Goal: Task Accomplishment & Management: Manage account settings

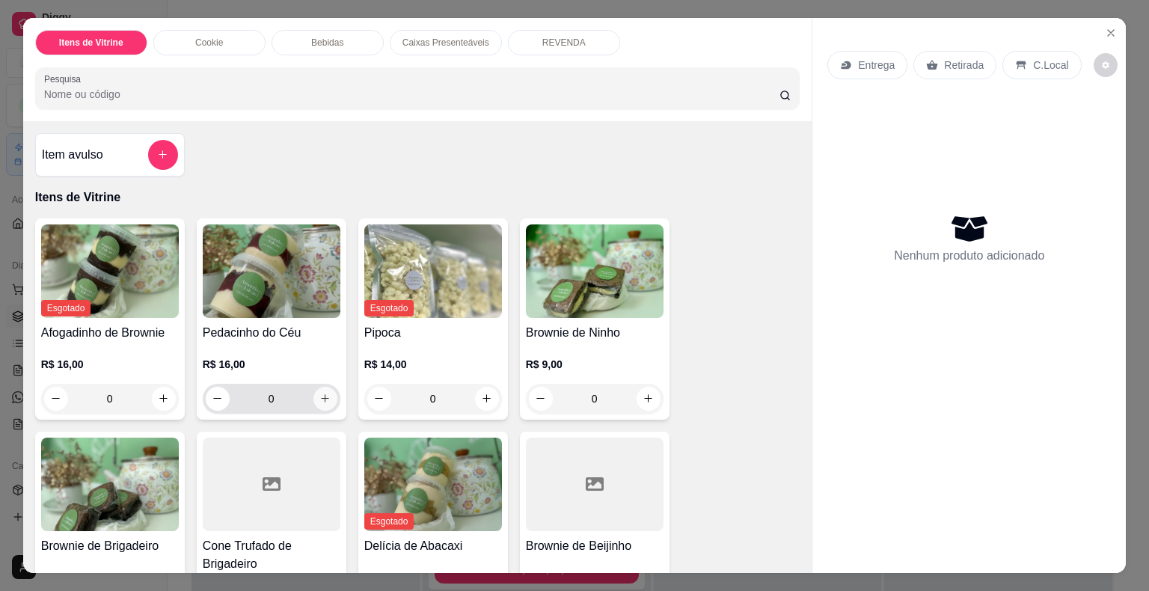
click at [323, 393] on icon "increase-product-quantity" at bounding box center [324, 398] width 11 height 11
type input "1"
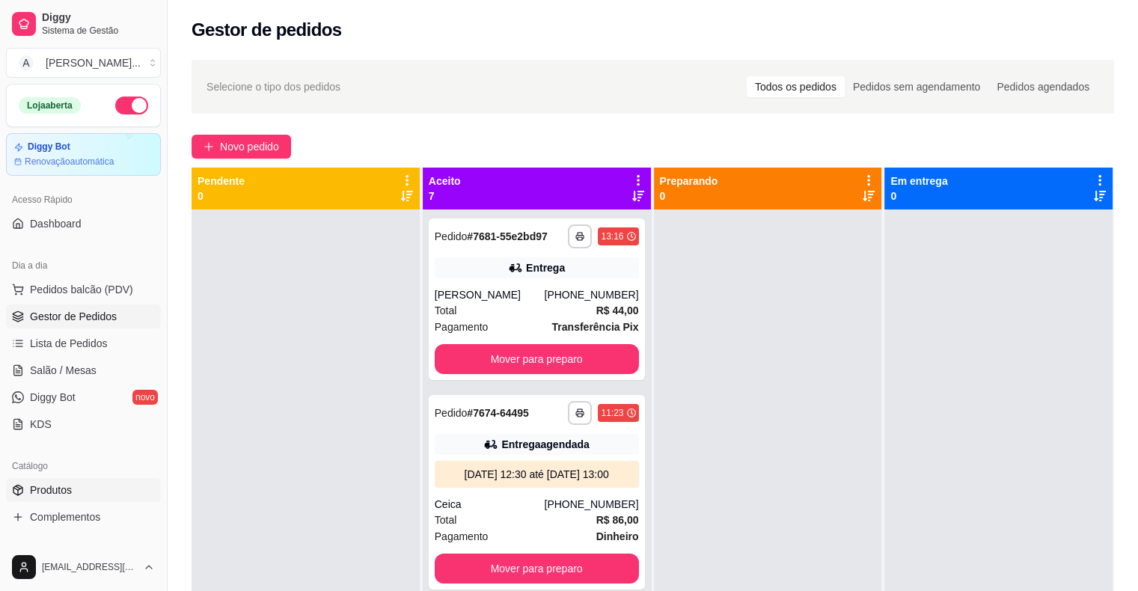
click at [89, 481] on link "Produtos" at bounding box center [83, 490] width 155 height 24
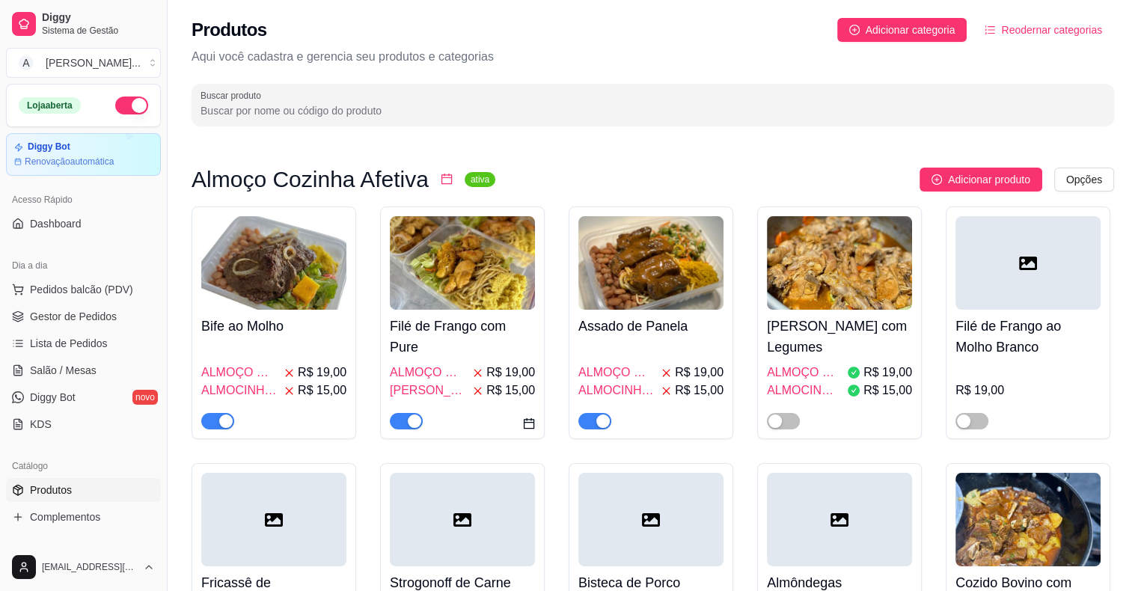
click at [349, 112] on input "Buscar produto" at bounding box center [653, 110] width 905 height 15
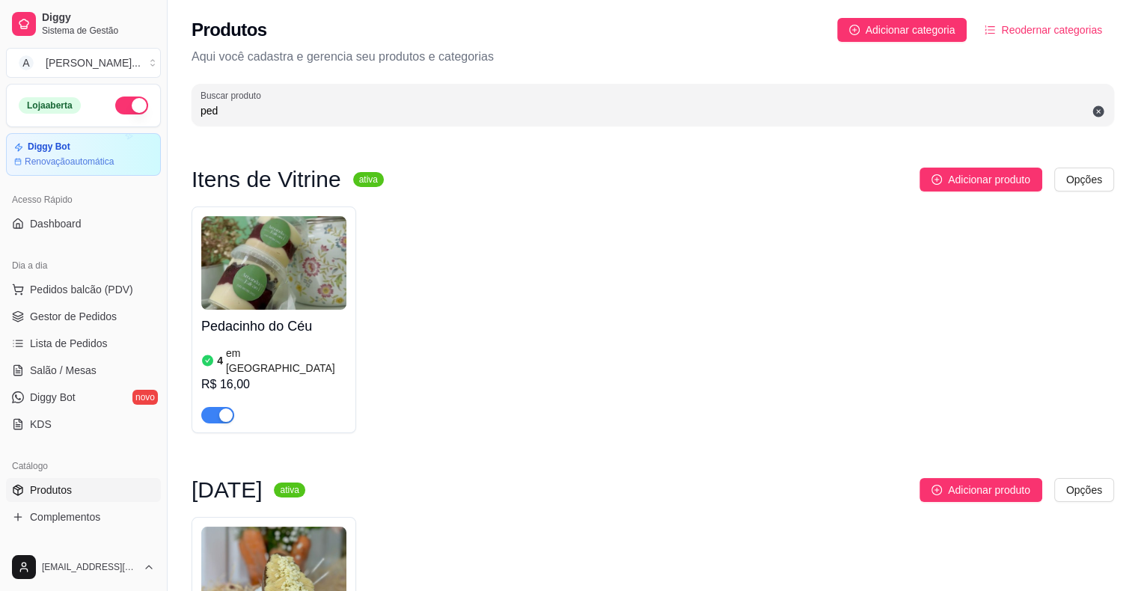
type input "ped"
click at [290, 376] on div "R$ 16,00" at bounding box center [273, 385] width 145 height 18
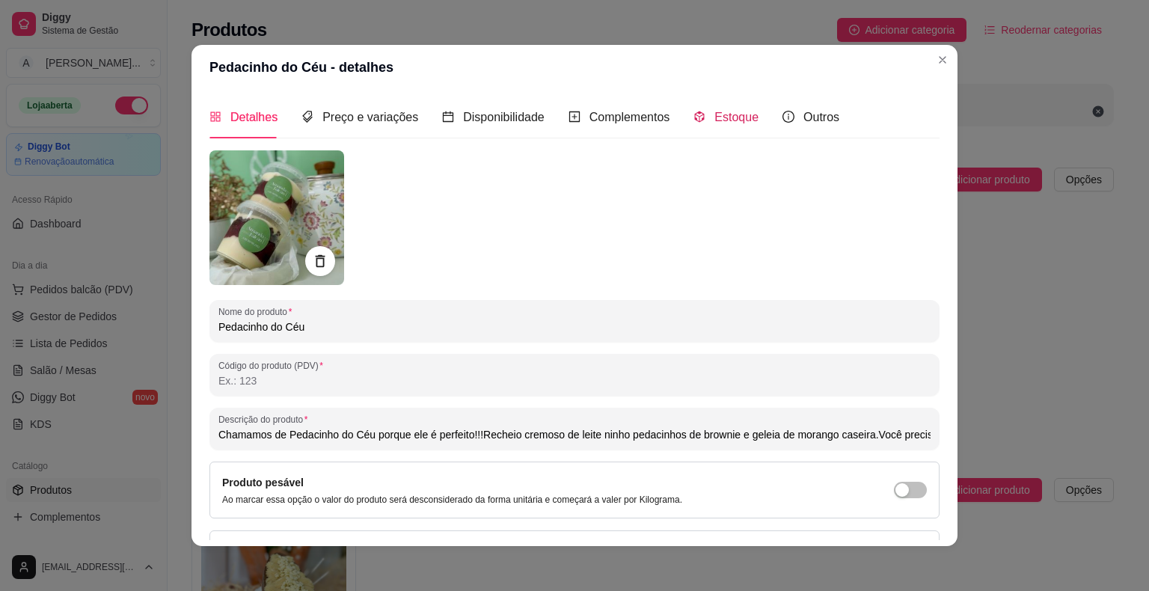
click at [732, 126] on div "Estoque" at bounding box center [726, 117] width 65 height 19
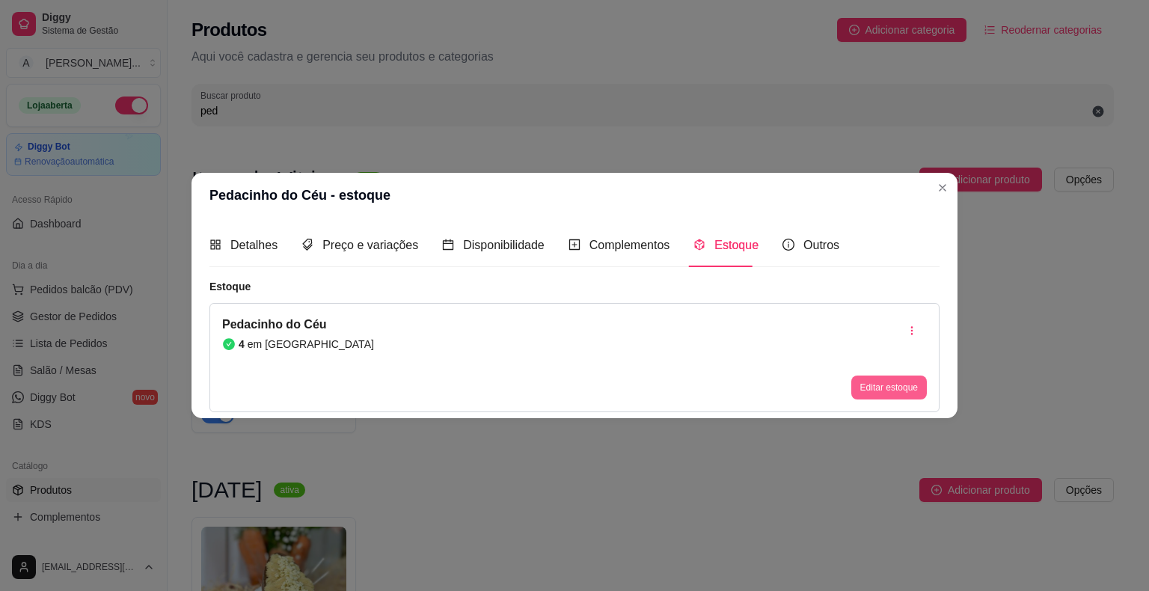
click at [907, 382] on button "Editar estoque" at bounding box center [889, 388] width 76 height 24
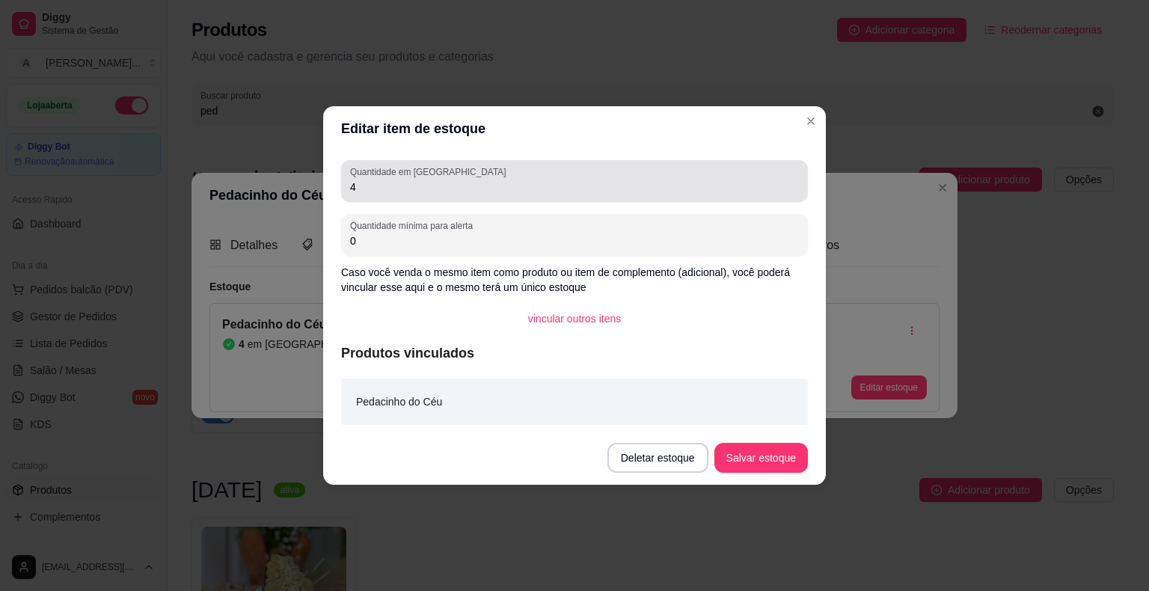
click at [392, 176] on label "Quantidade em [GEOGRAPHIC_DATA]" at bounding box center [430, 171] width 161 height 13
click at [392, 180] on input "4" at bounding box center [574, 187] width 449 height 15
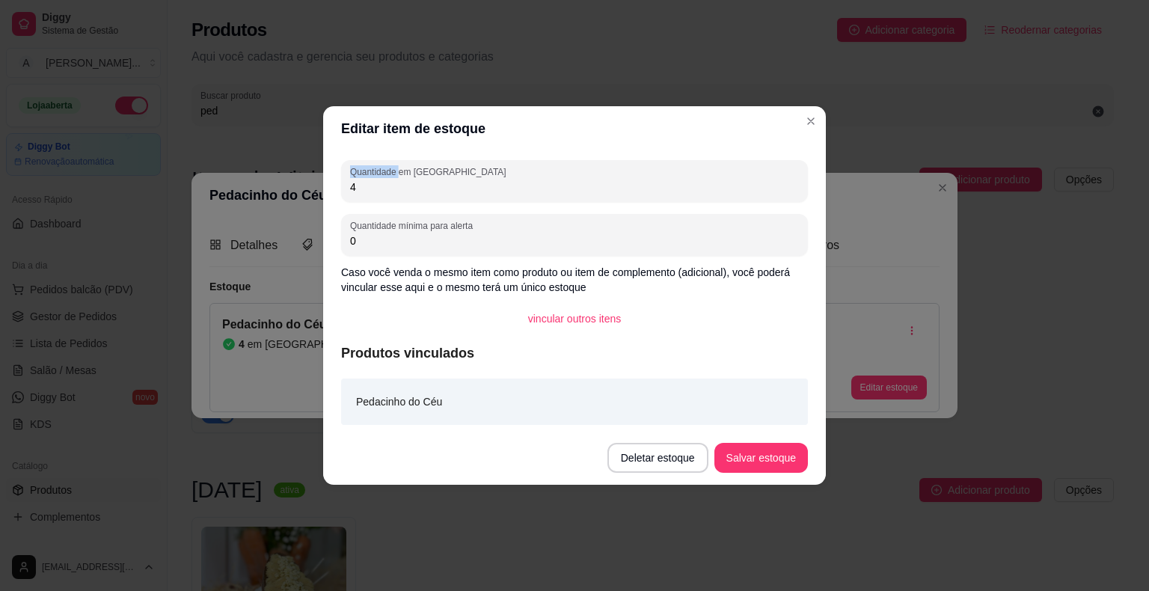
click at [392, 176] on label "Quantidade em [GEOGRAPHIC_DATA]" at bounding box center [430, 171] width 161 height 13
click at [392, 180] on input "4" at bounding box center [574, 187] width 449 height 15
click at [394, 184] on input "4" at bounding box center [574, 187] width 449 height 15
type input "1"
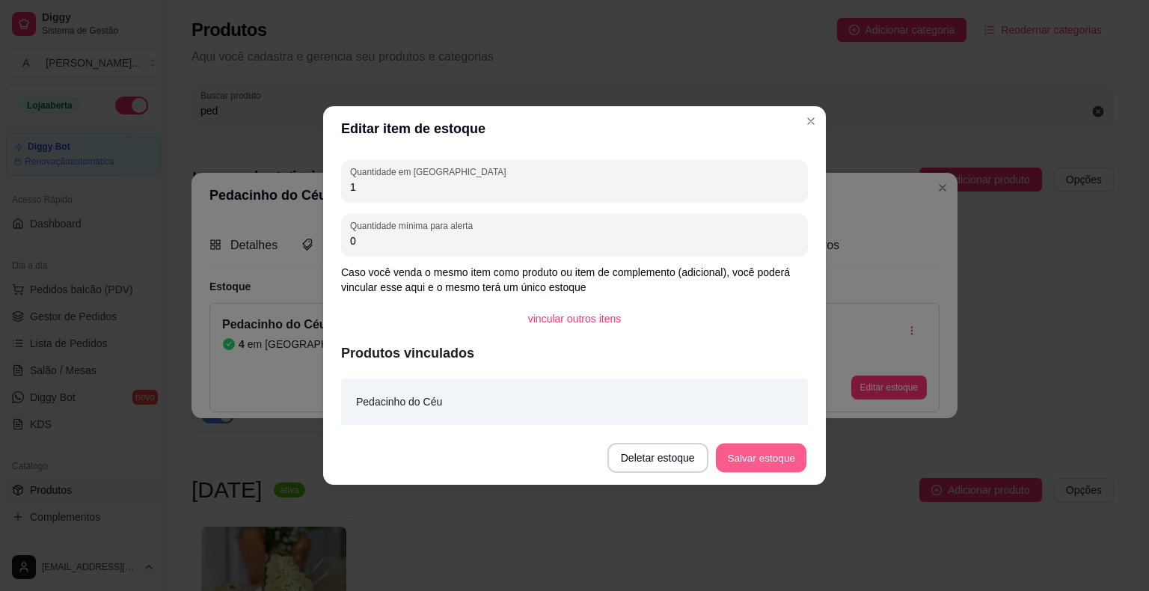
click at [737, 453] on button "Salvar estoque" at bounding box center [760, 458] width 91 height 29
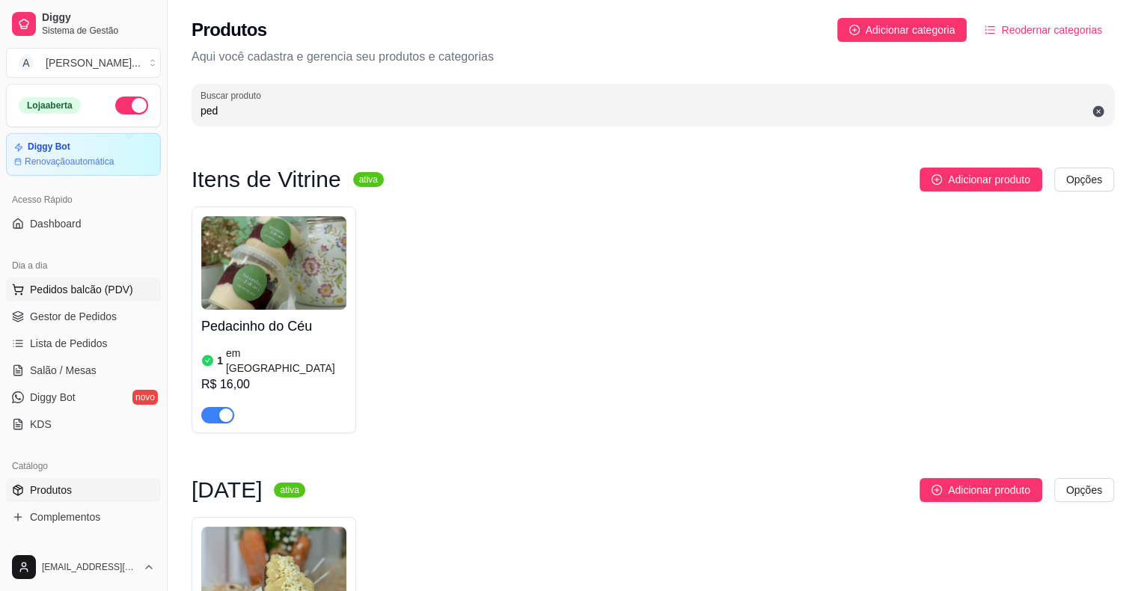
click at [103, 288] on span "Pedidos balcão (PDV)" at bounding box center [81, 289] width 103 height 15
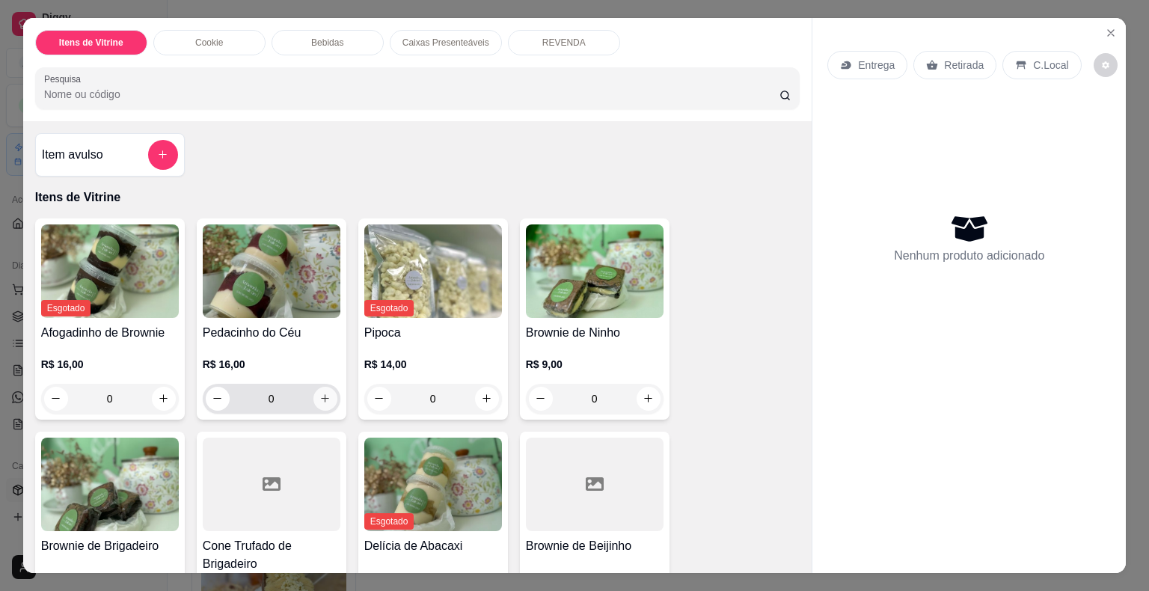
click at [321, 387] on button "increase-product-quantity" at bounding box center [325, 399] width 24 height 24
type input "1"
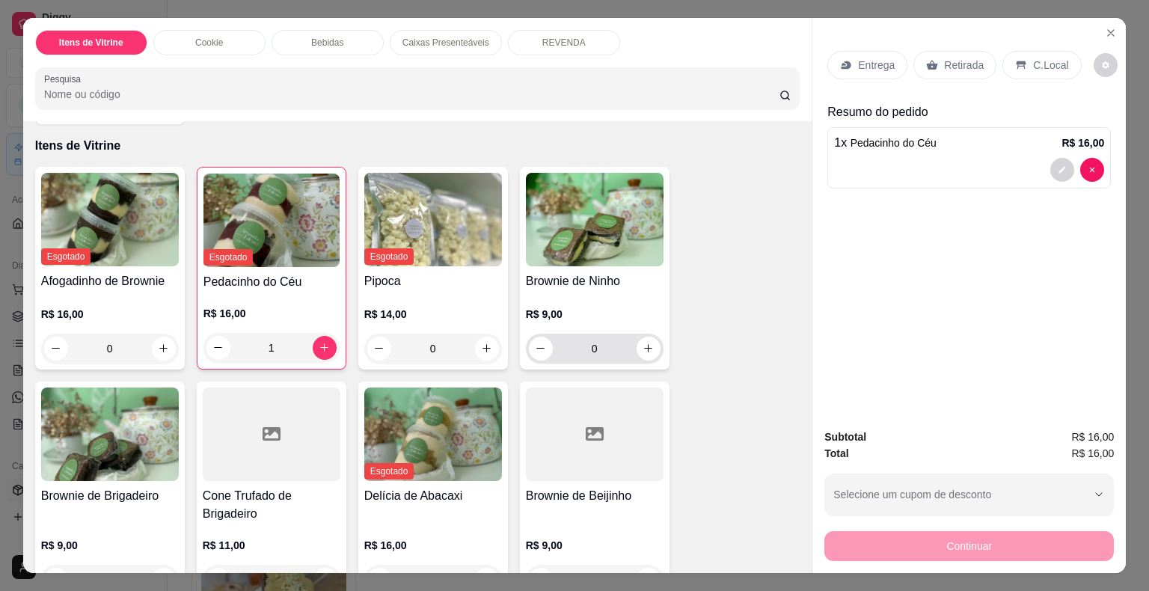
scroll to position [75, 0]
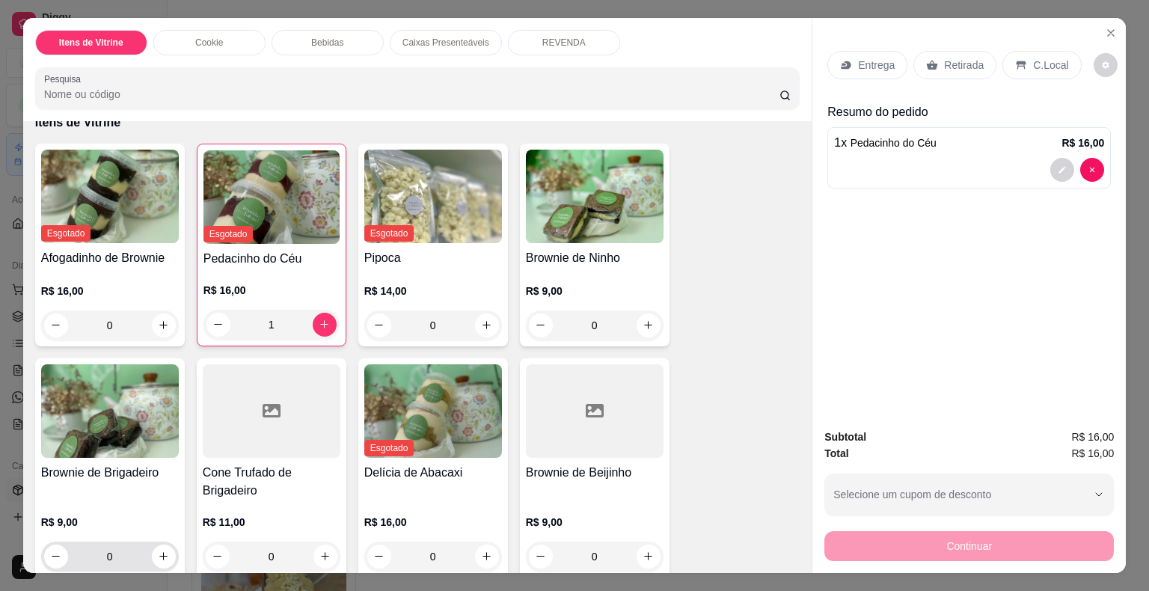
click at [152, 542] on div "0" at bounding box center [110, 557] width 132 height 30
click at [158, 551] on icon "increase-product-quantity" at bounding box center [163, 556] width 11 height 11
type input "1"
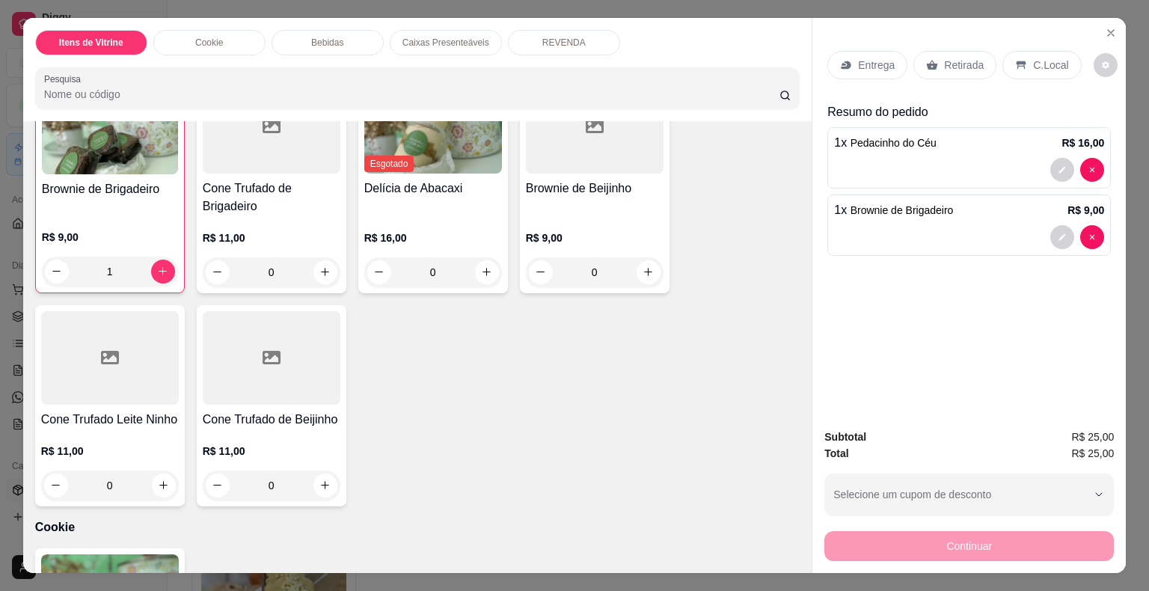
scroll to position [374, 0]
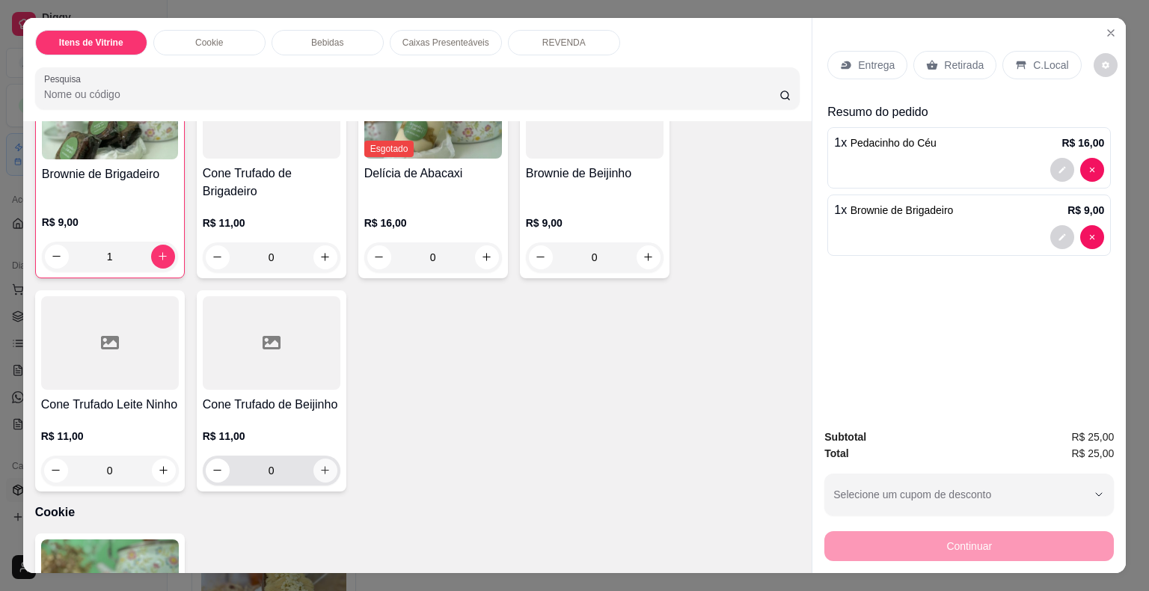
click at [314, 470] on button "increase-product-quantity" at bounding box center [325, 471] width 24 height 24
type input "1"
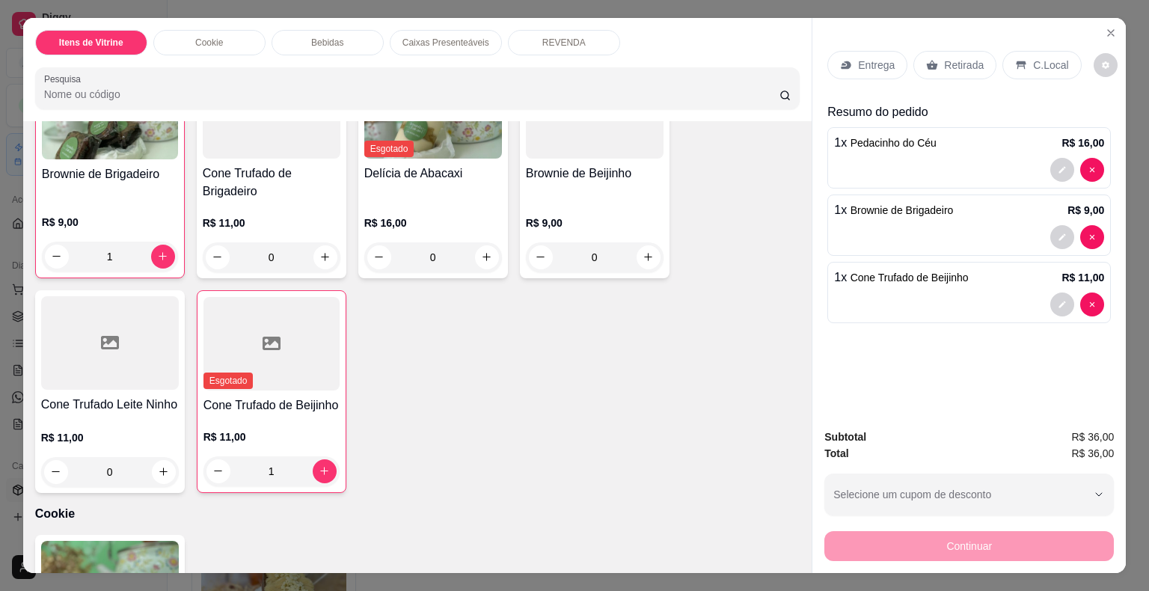
click at [879, 68] on div "Entrega" at bounding box center [868, 65] width 80 height 28
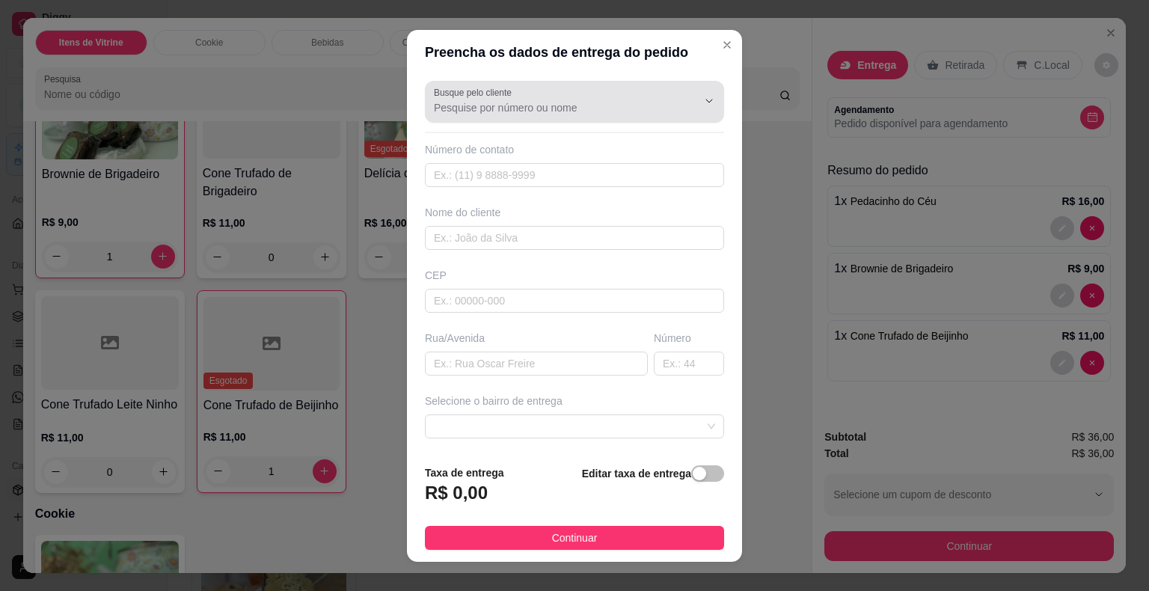
click at [614, 107] on input "Busque pelo cliente" at bounding box center [553, 107] width 239 height 15
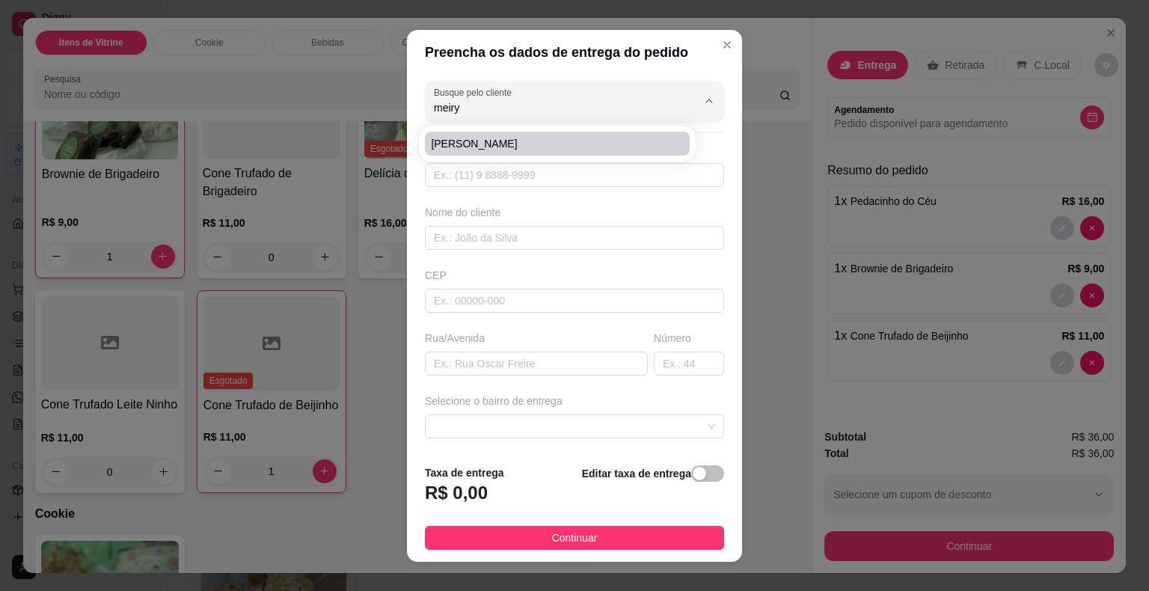
click at [608, 139] on span "[PERSON_NAME]" at bounding box center [550, 143] width 238 height 15
type input "[PERSON_NAME]"
type input "85996677408"
type input "[PERSON_NAME]"
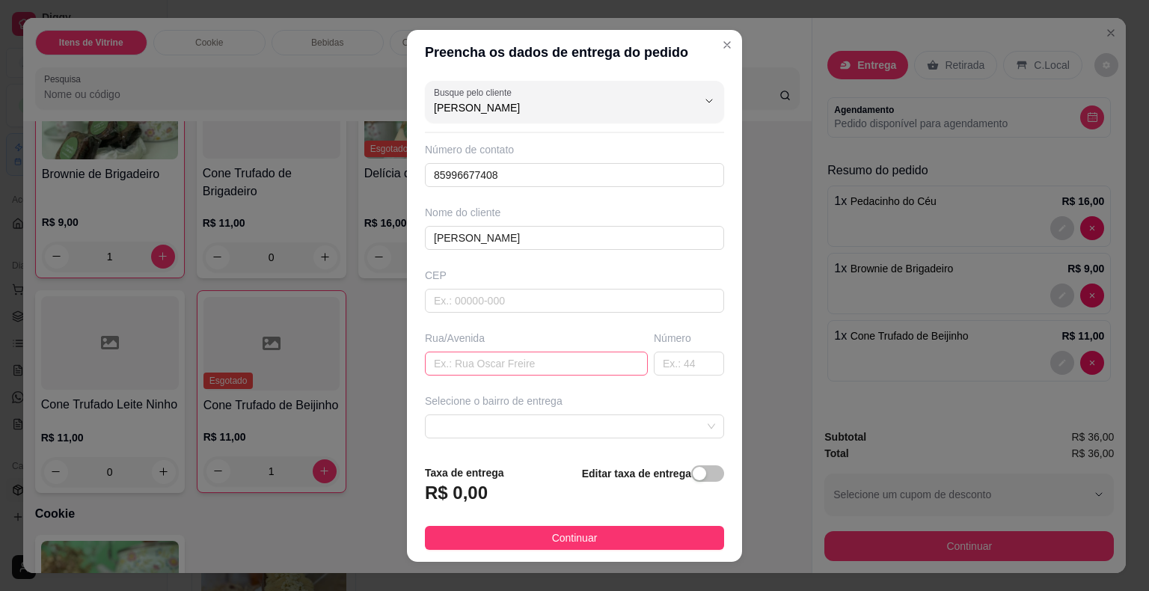
type input "[PERSON_NAME]"
click at [550, 370] on input "text" at bounding box center [536, 364] width 223 height 24
type input "rua [PERSON_NAME]"
type input "1072"
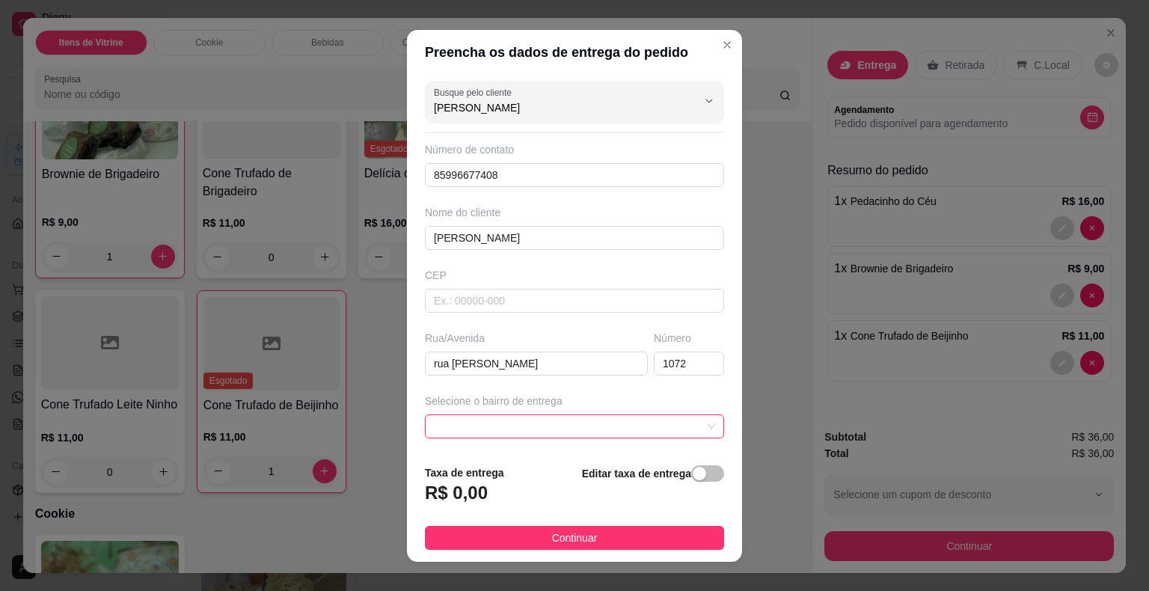
click at [557, 417] on span at bounding box center [574, 426] width 281 height 22
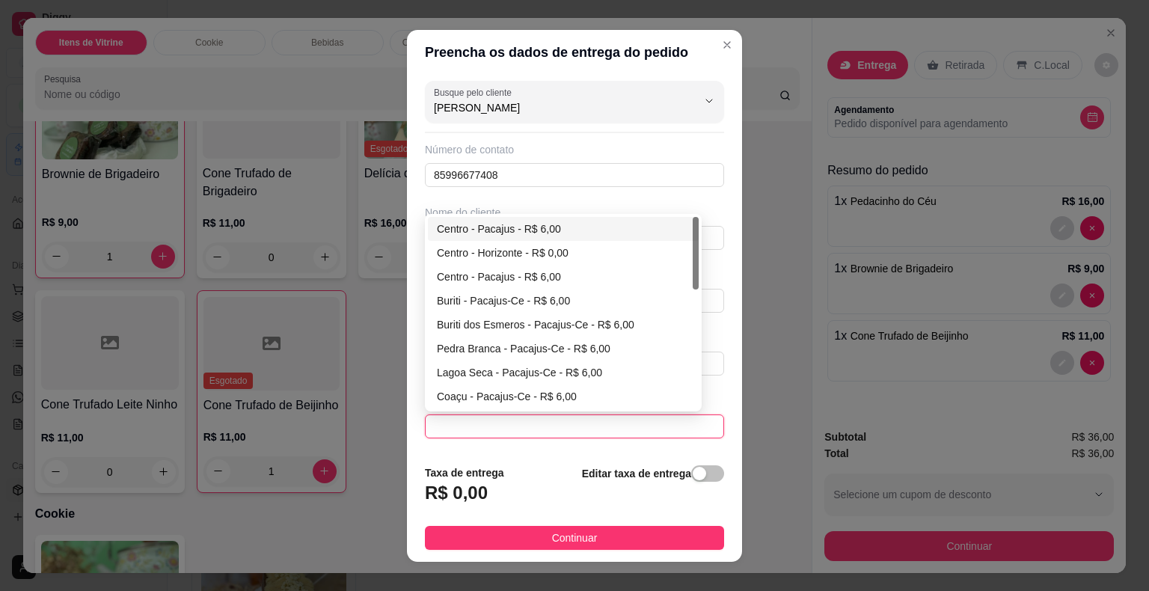
click at [533, 230] on div "Centro - Pacajus - R$ 6,00" at bounding box center [563, 229] width 253 height 16
type input "Pacajus"
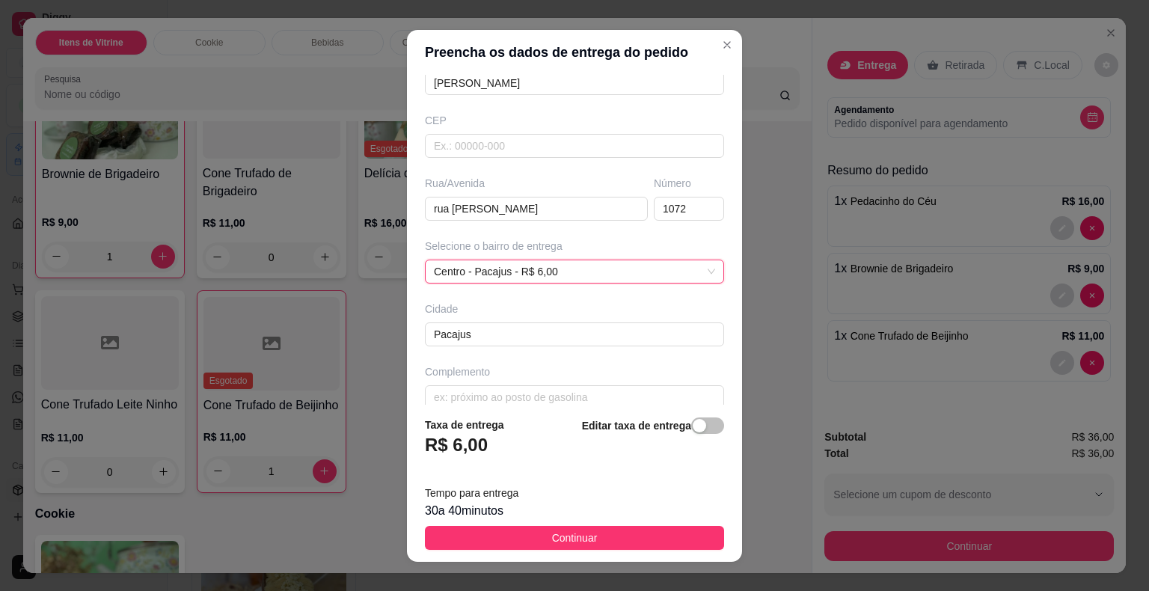
scroll to position [171, 0]
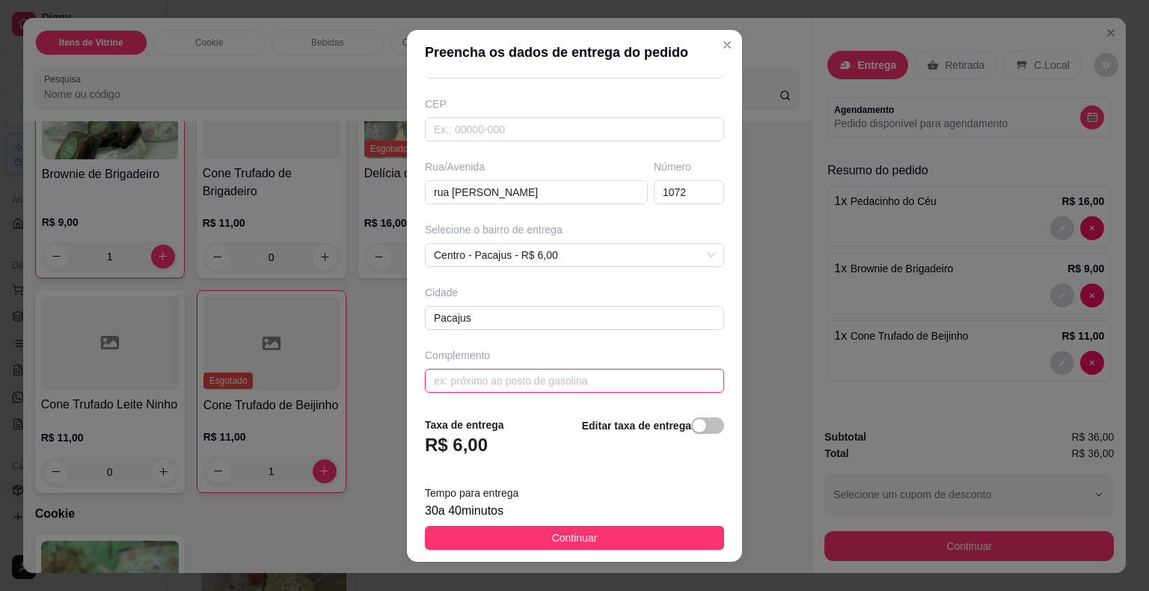
click at [578, 377] on input "text" at bounding box center [574, 381] width 299 height 24
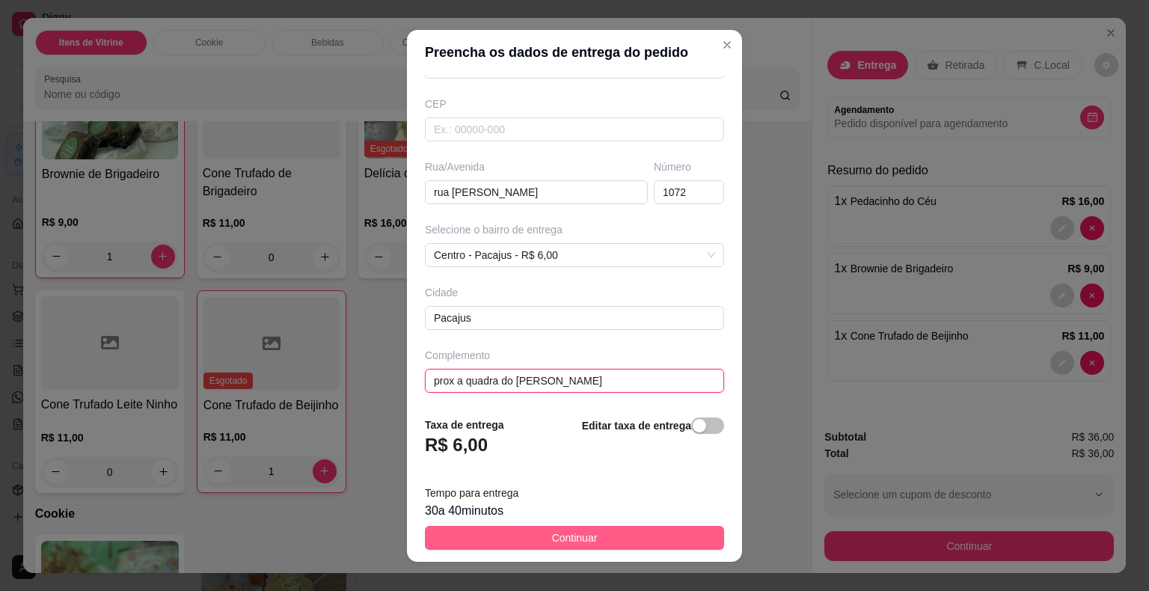
type input "prox a quadra do [PERSON_NAME]"
click at [625, 527] on button "Continuar" at bounding box center [574, 538] width 299 height 24
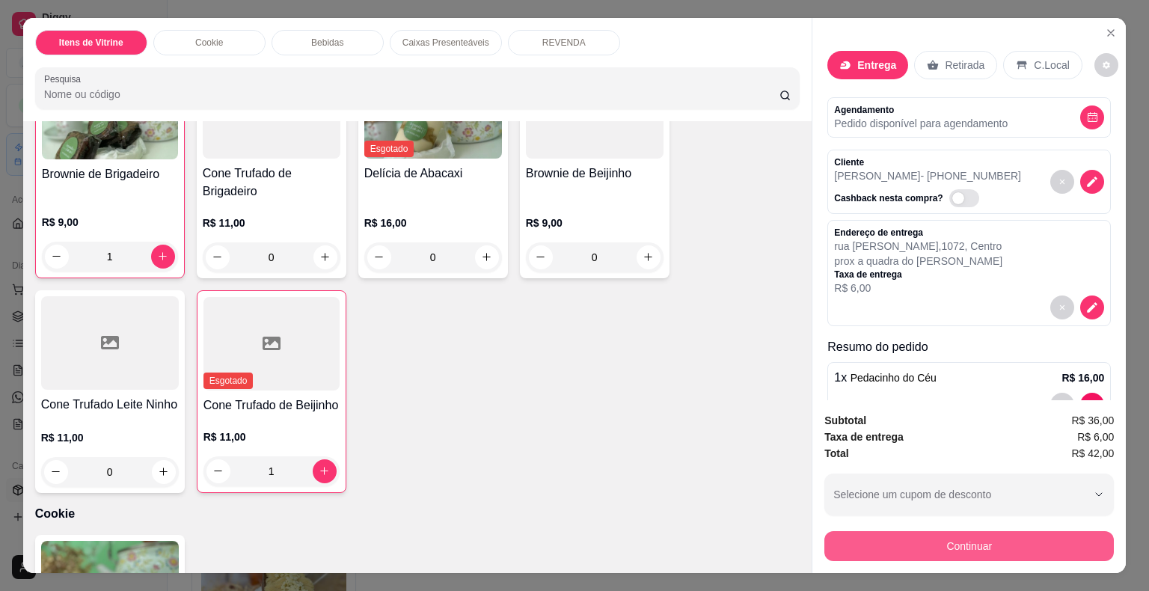
click at [988, 538] on button "Continuar" at bounding box center [970, 546] width 290 height 30
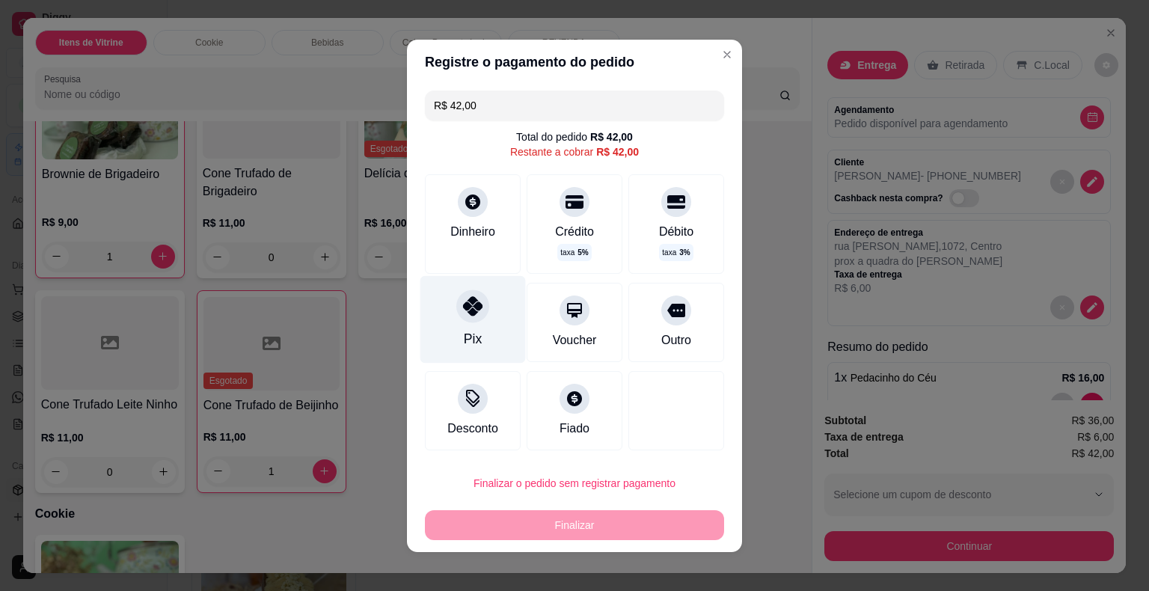
click at [463, 315] on icon at bounding box center [472, 305] width 19 height 19
type input "R$ 0,00"
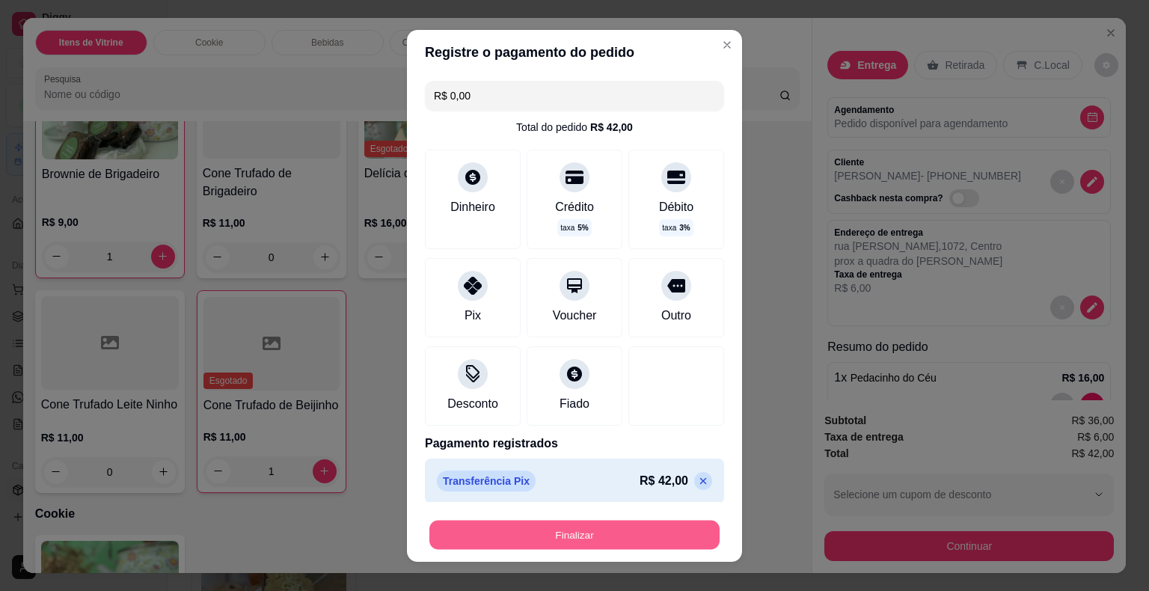
click at [604, 528] on button "Finalizar" at bounding box center [574, 534] width 290 height 29
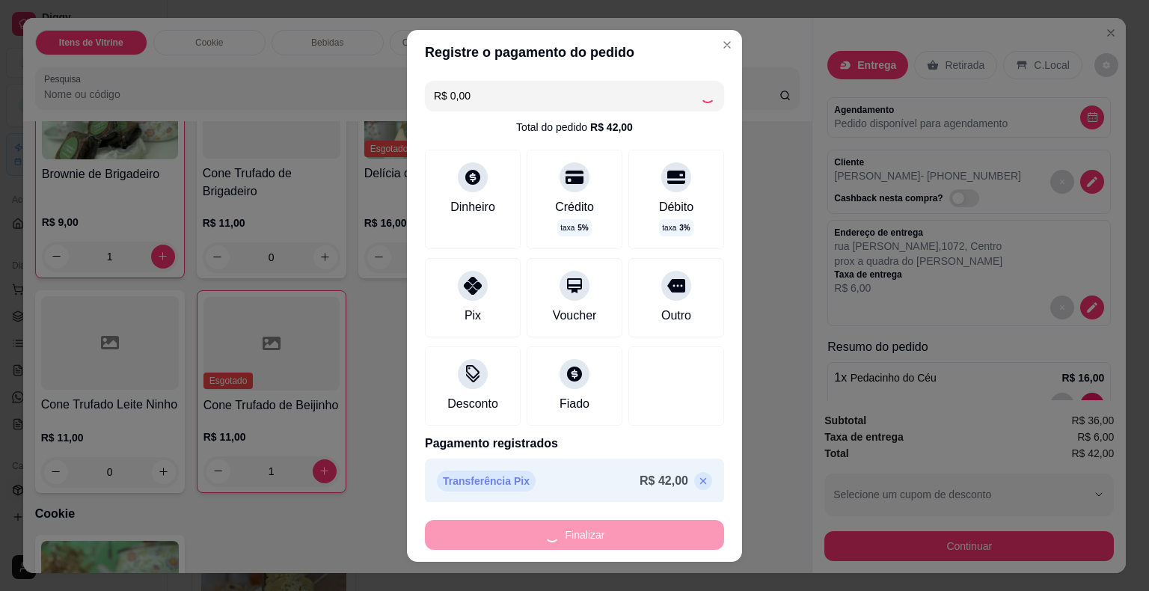
type input "0"
type input "-R$ 42,00"
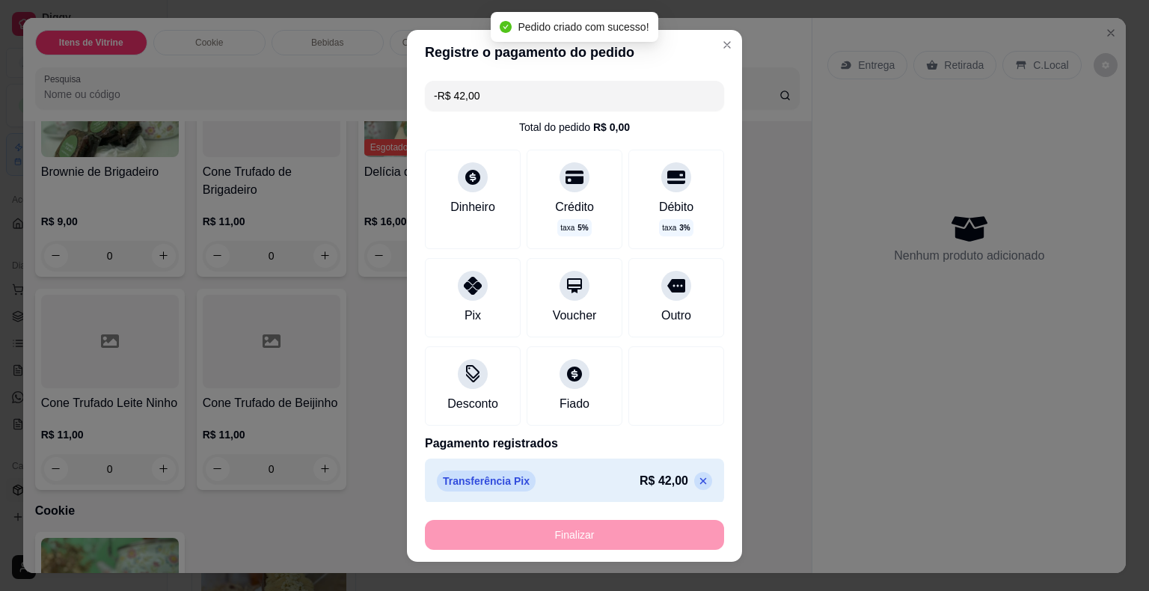
scroll to position [372, 0]
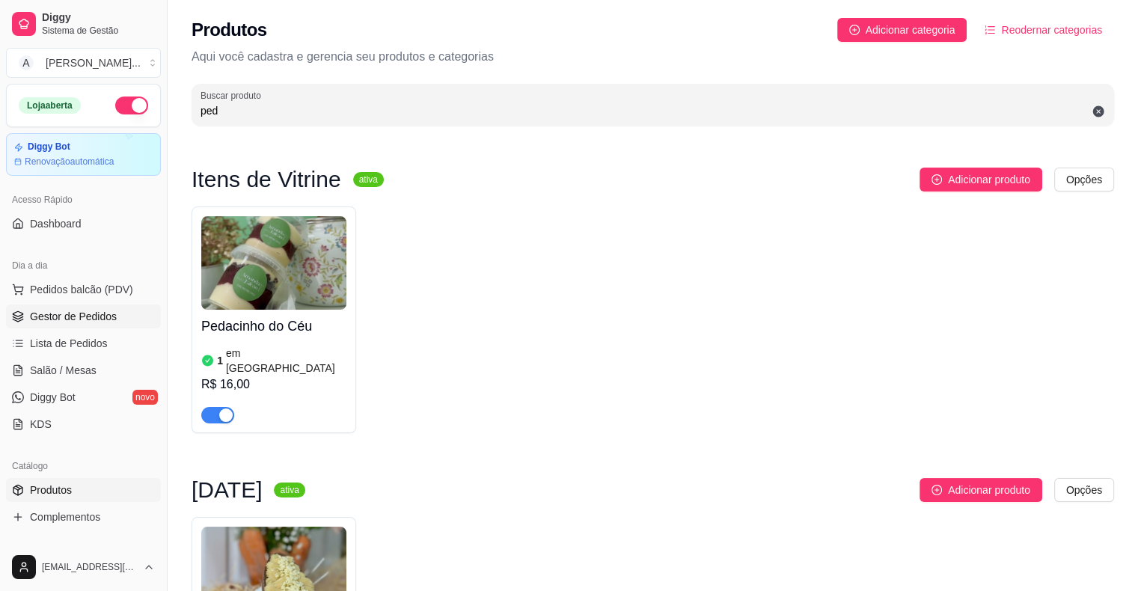
click at [69, 315] on span "Gestor de Pedidos" at bounding box center [73, 316] width 87 height 15
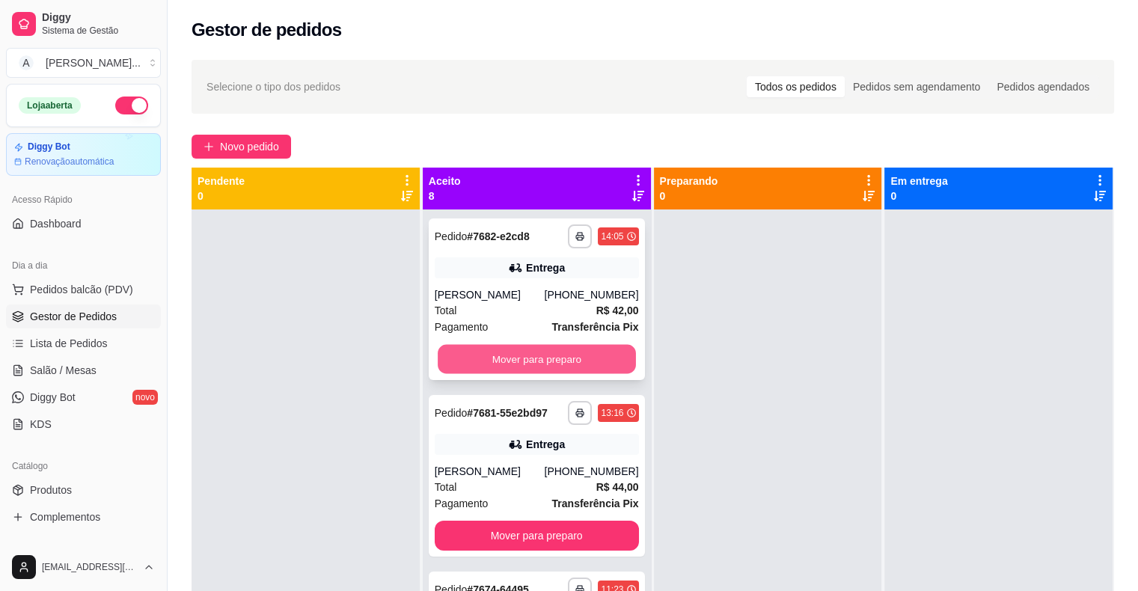
click at [491, 369] on button "Mover para preparo" at bounding box center [537, 359] width 198 height 29
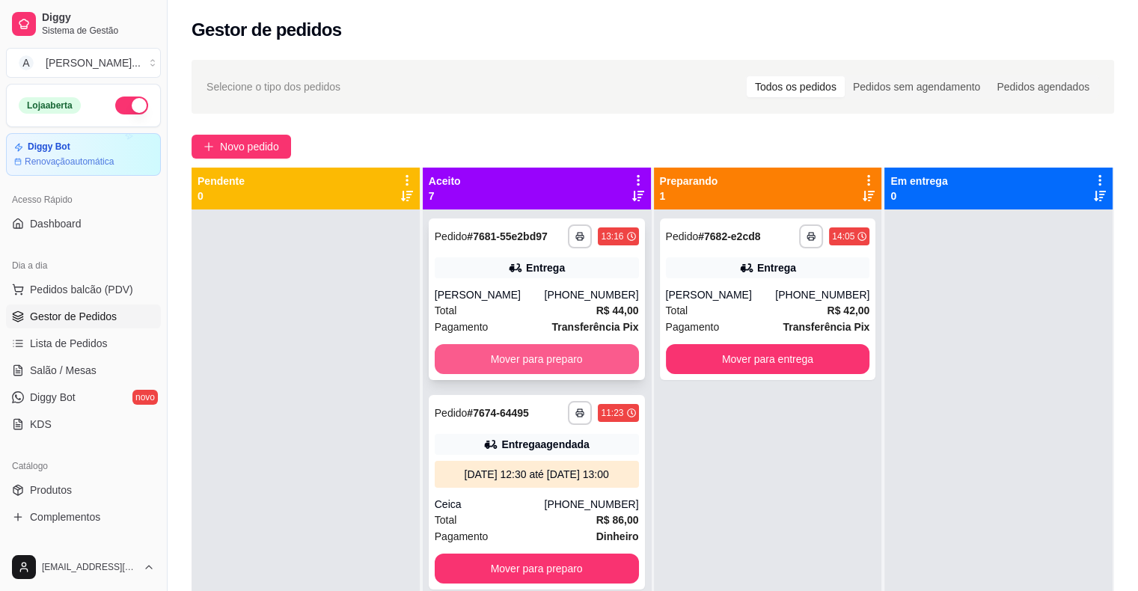
click at [536, 368] on button "Mover para preparo" at bounding box center [537, 359] width 204 height 30
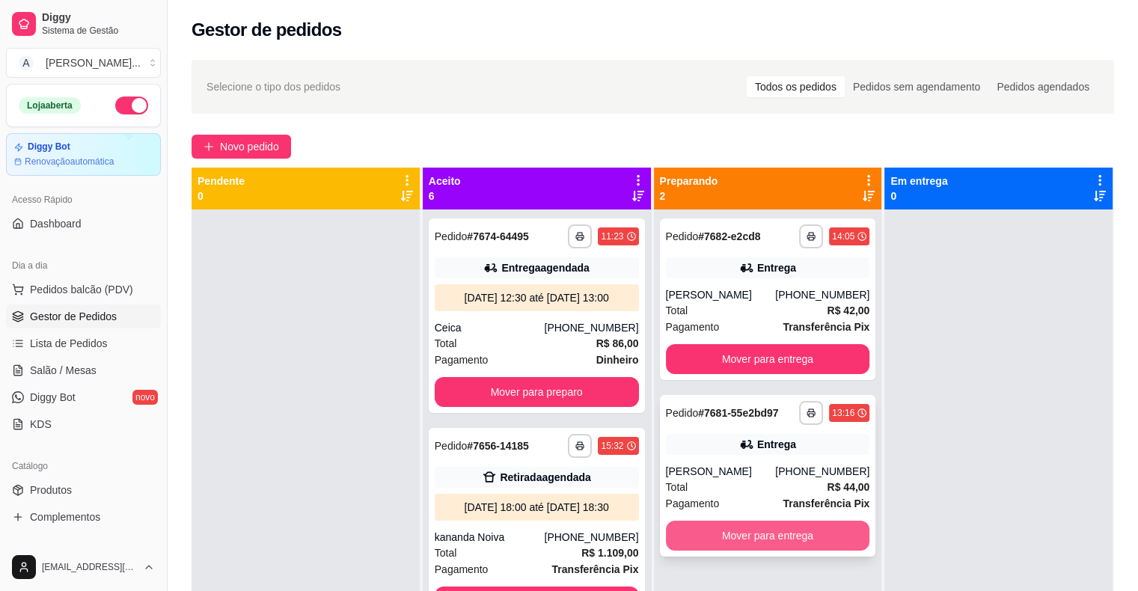
click at [764, 551] on button "Mover para entrega" at bounding box center [768, 536] width 204 height 30
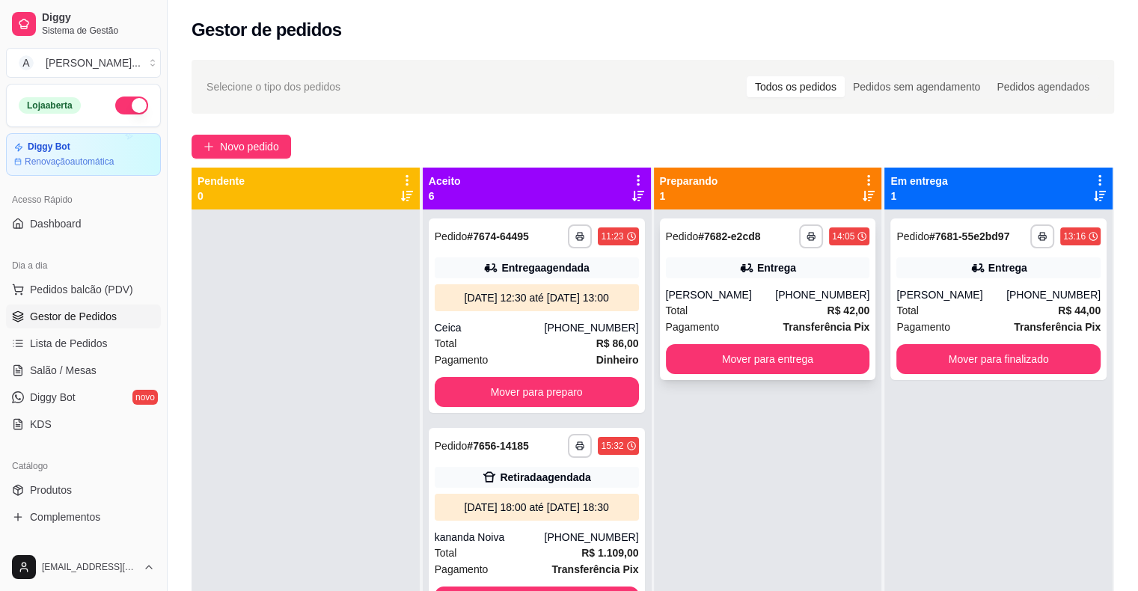
click at [727, 319] on div "Total R$ 42,00" at bounding box center [768, 310] width 204 height 16
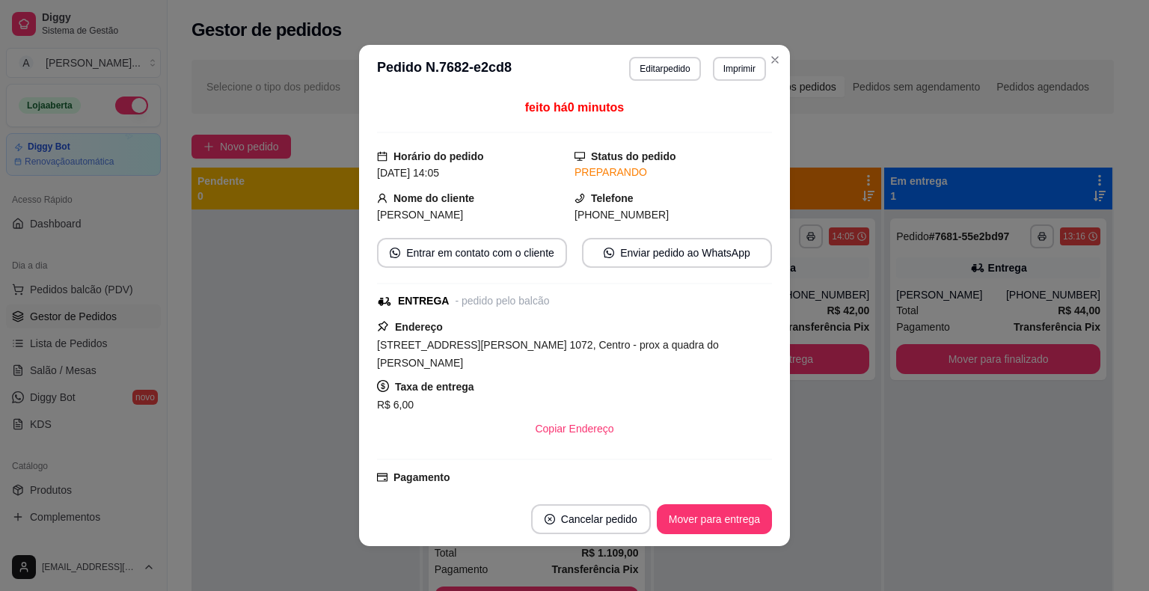
click at [741, 79] on button "Imprimir" at bounding box center [739, 69] width 53 height 24
click at [735, 125] on button "IMPRESSORA" at bounding box center [708, 121] width 108 height 24
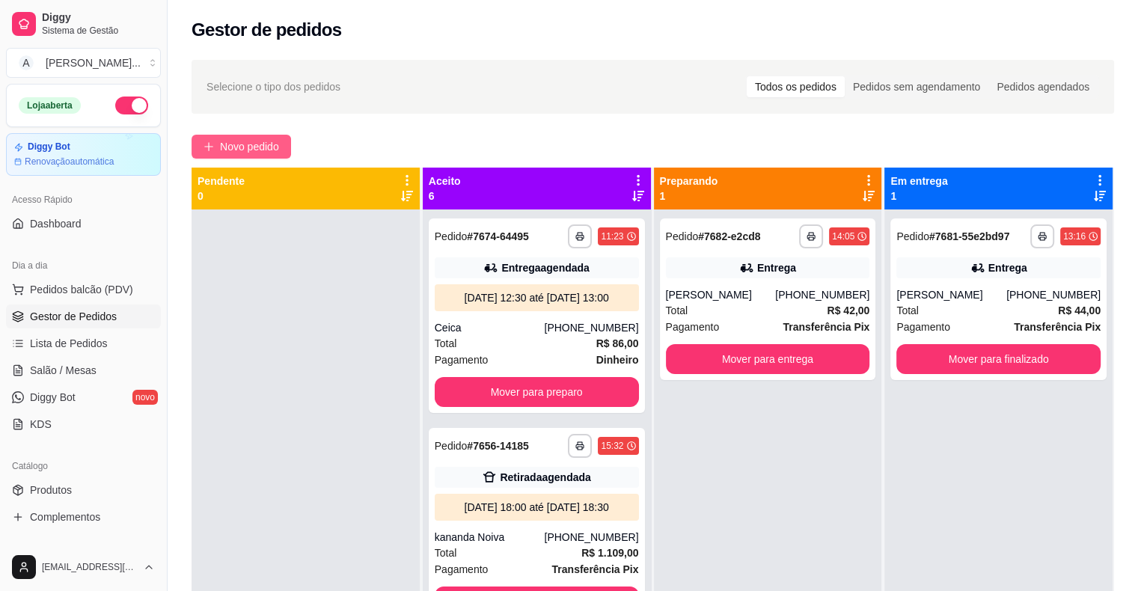
click at [214, 145] on button "Novo pedido" at bounding box center [242, 147] width 100 height 24
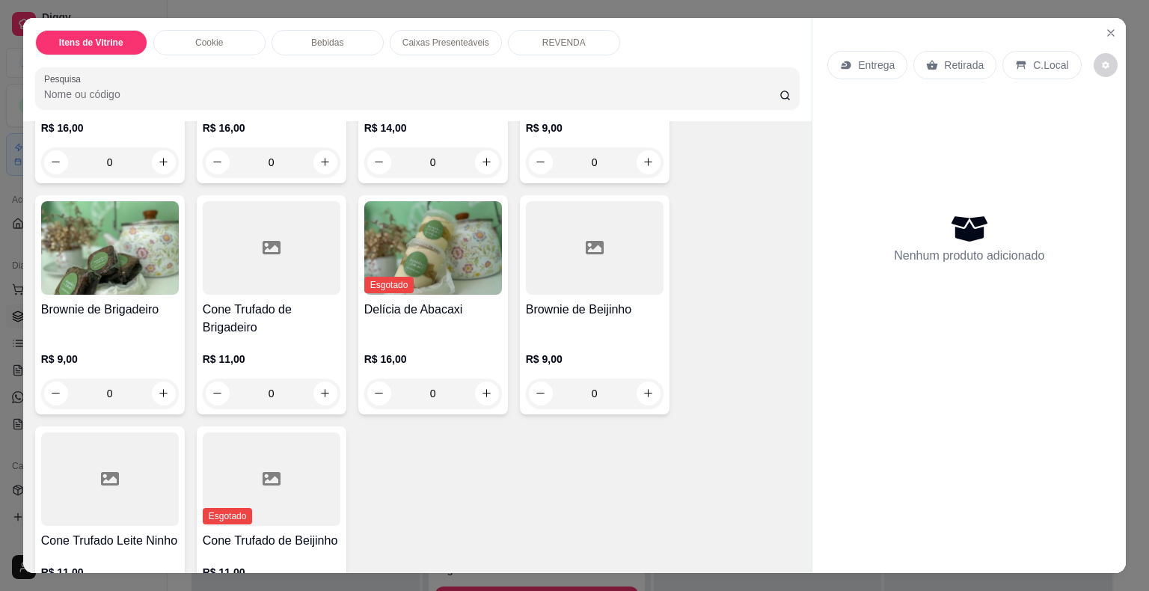
scroll to position [374, 0]
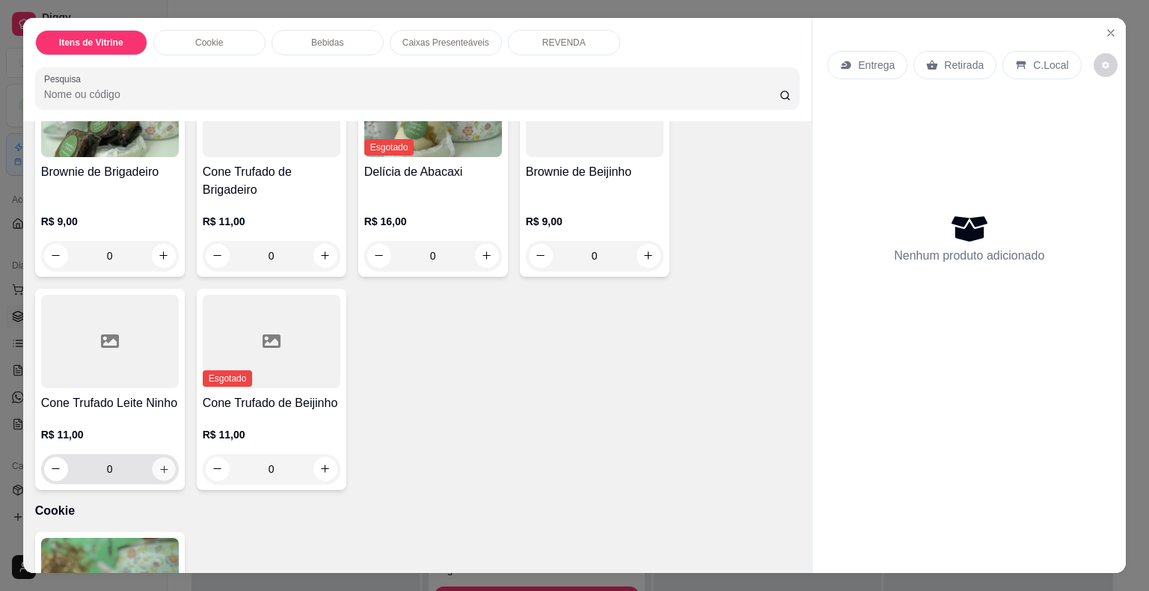
click at [160, 465] on icon "increase-product-quantity" at bounding box center [163, 468] width 7 height 7
type input "1"
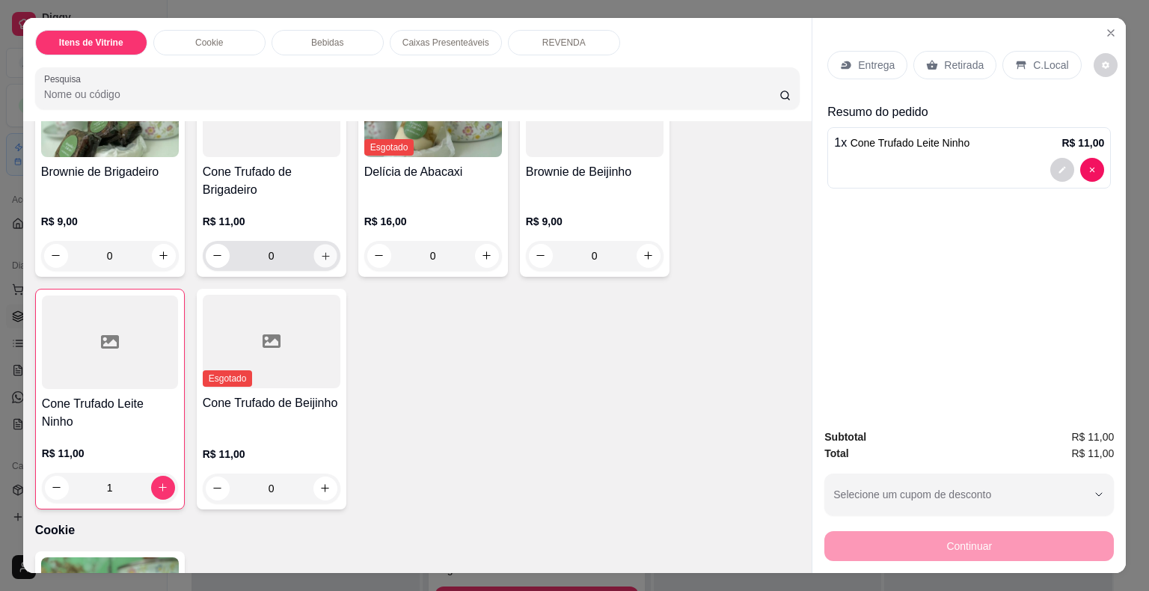
click at [320, 253] on icon "increase-product-quantity" at bounding box center [324, 255] width 11 height 11
type input "1"
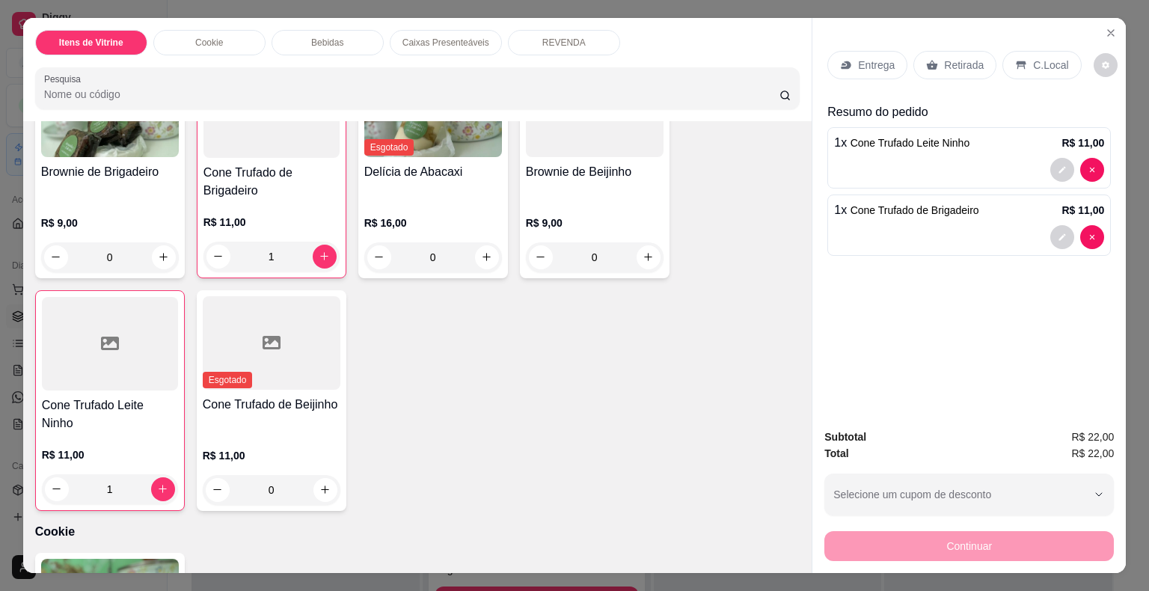
click at [944, 58] on p "Retirada" at bounding box center [964, 65] width 40 height 15
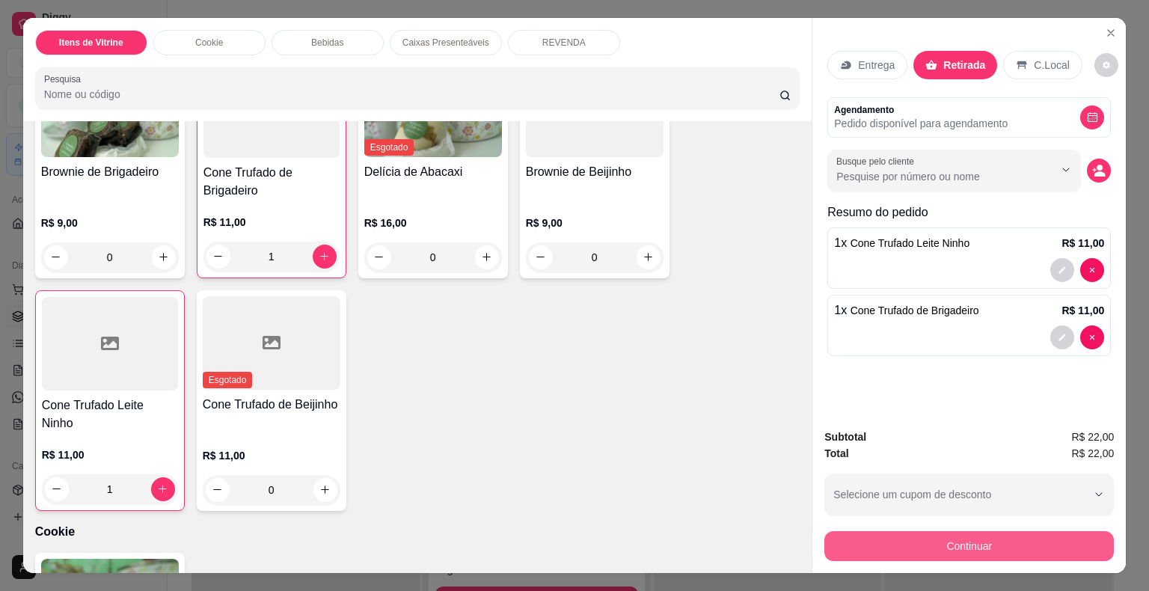
click at [1033, 541] on button "Continuar" at bounding box center [970, 546] width 290 height 30
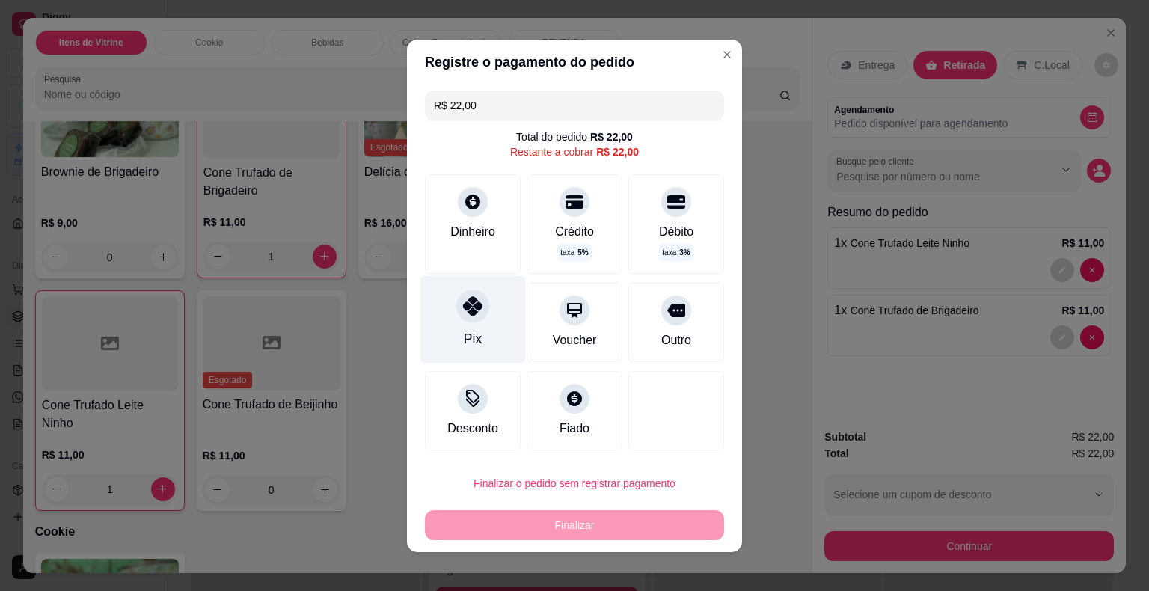
click at [480, 334] on div "Pix" at bounding box center [472, 319] width 105 height 88
type input "R$ 0,00"
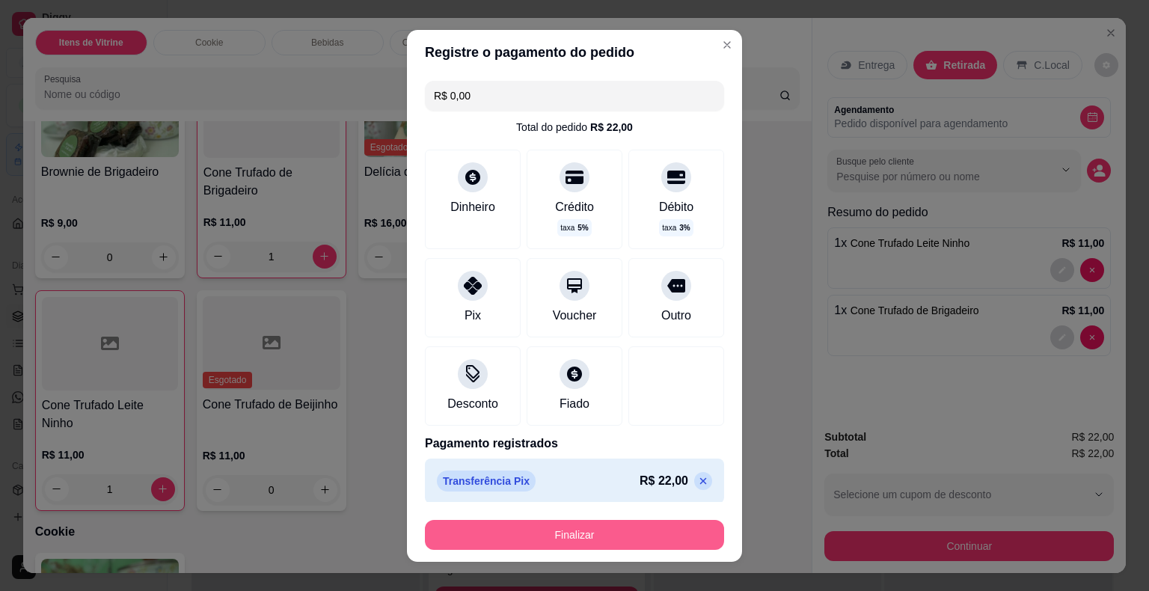
click at [587, 524] on button "Finalizar" at bounding box center [574, 535] width 299 height 30
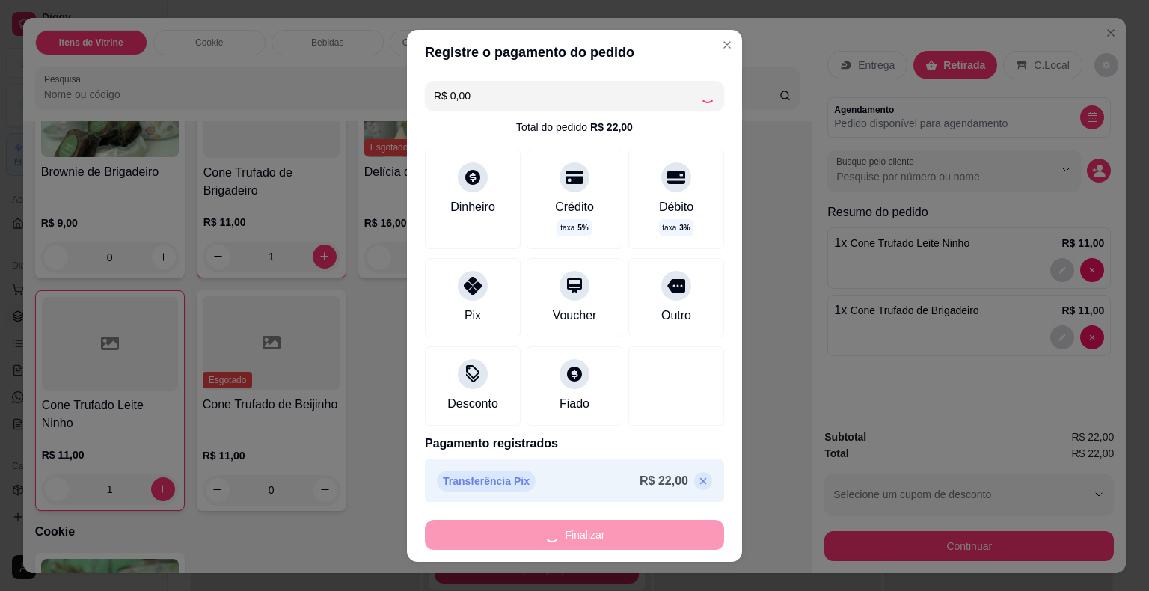
type input "0"
type input "-R$ 22,00"
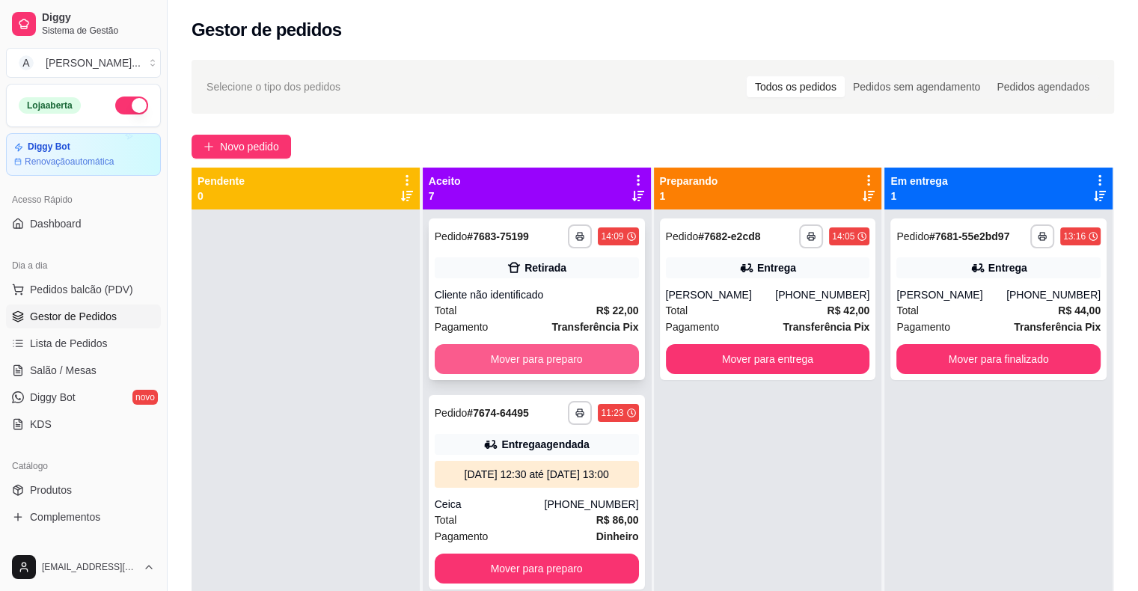
click at [546, 356] on button "Mover para preparo" at bounding box center [537, 359] width 204 height 30
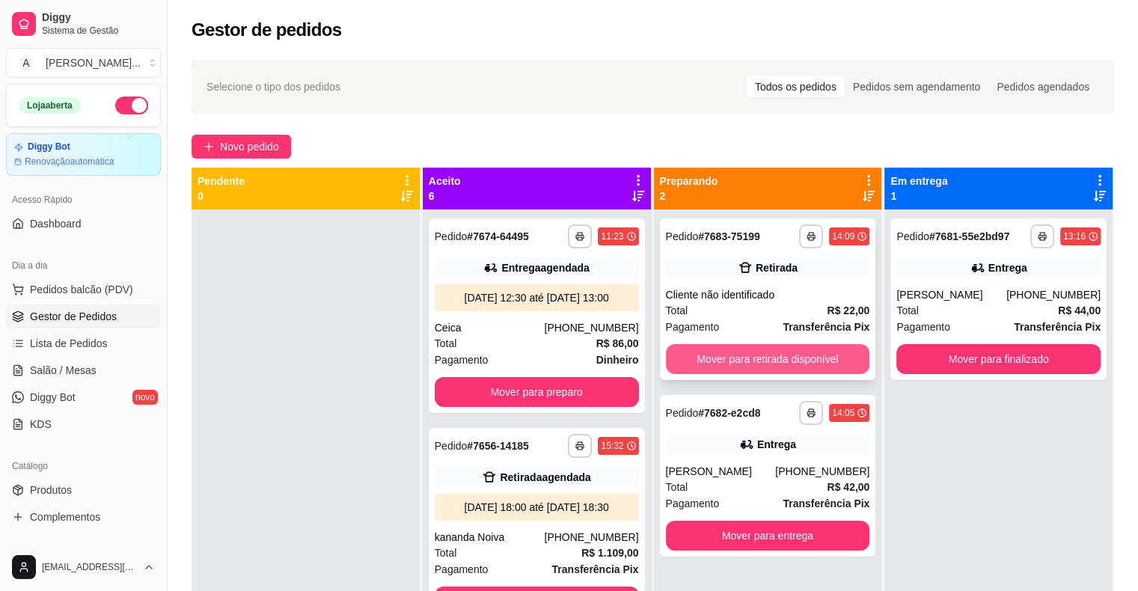
click at [801, 362] on button "Mover para retirada disponível" at bounding box center [768, 359] width 204 height 30
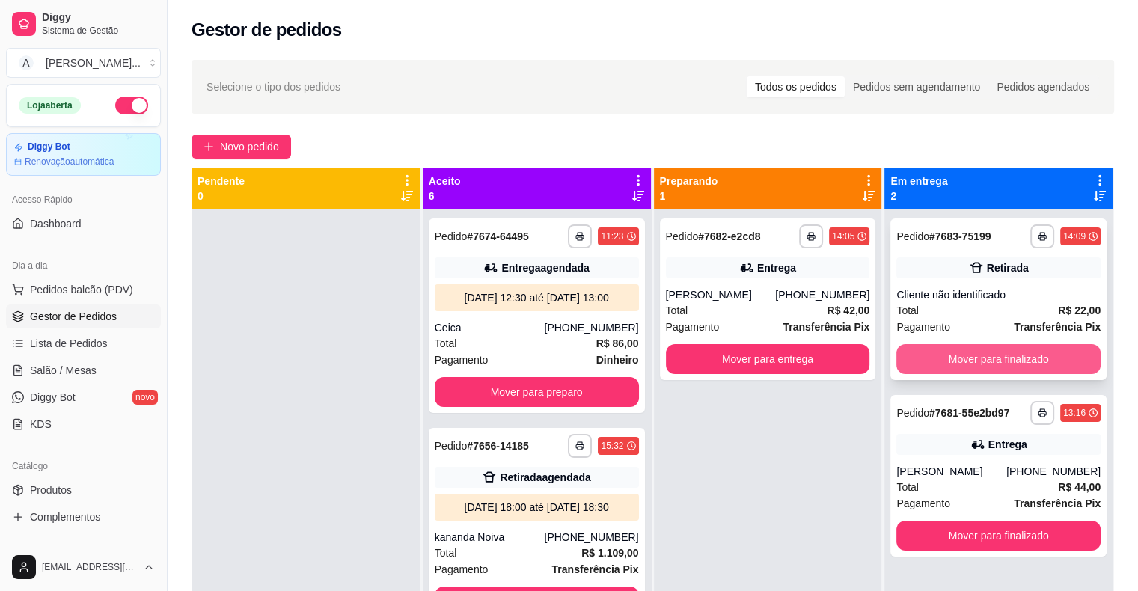
click at [985, 360] on button "Mover para finalizado" at bounding box center [998, 359] width 204 height 30
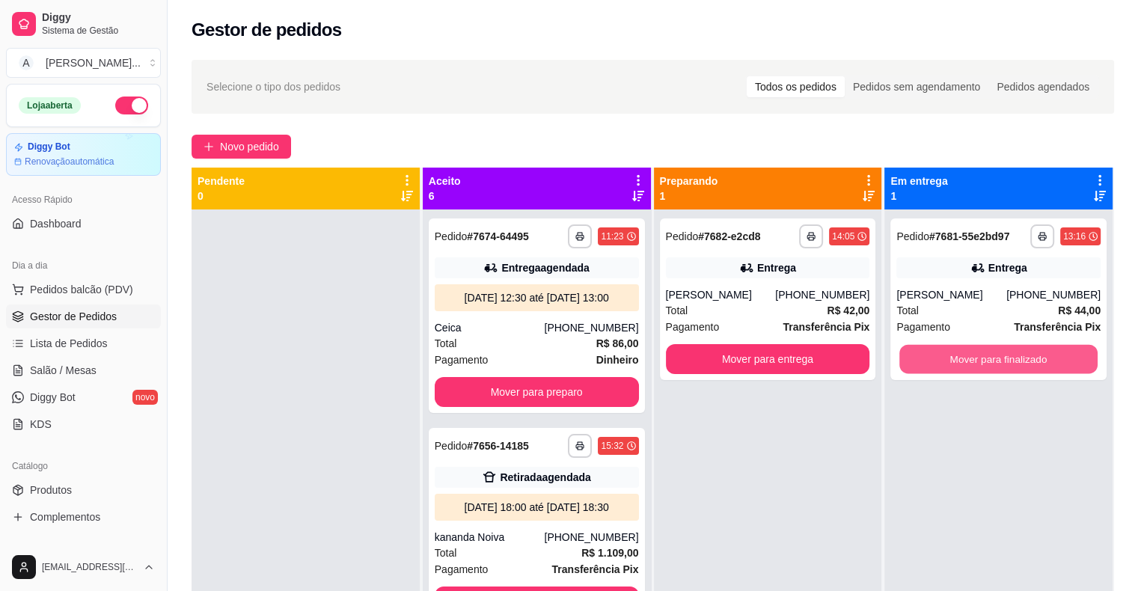
click at [985, 360] on button "Mover para finalizado" at bounding box center [998, 359] width 198 height 29
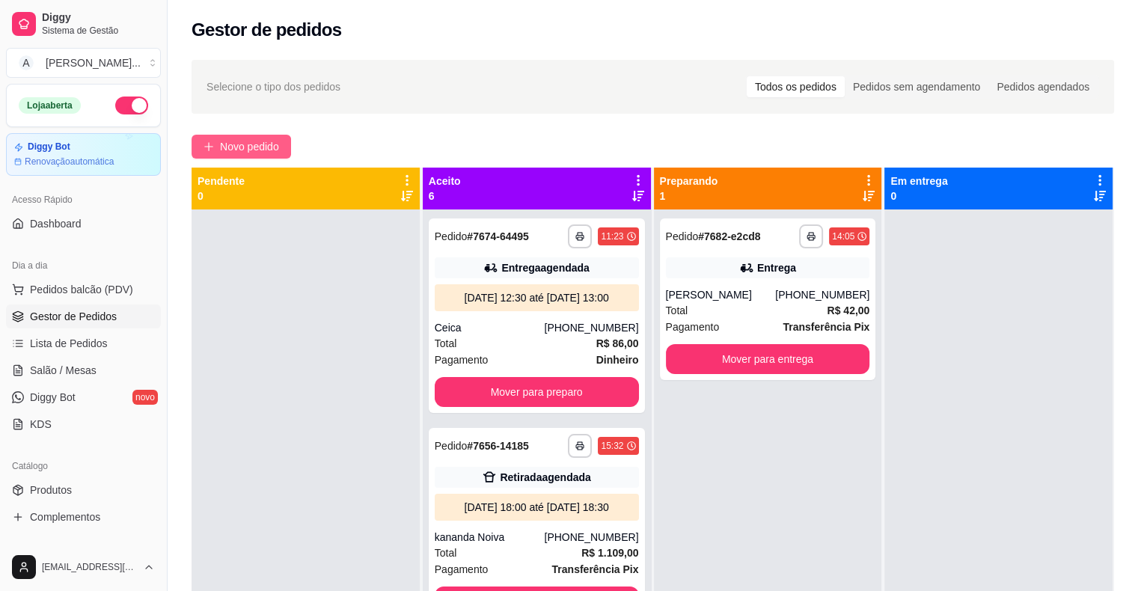
click at [254, 150] on span "Novo pedido" at bounding box center [249, 146] width 59 height 16
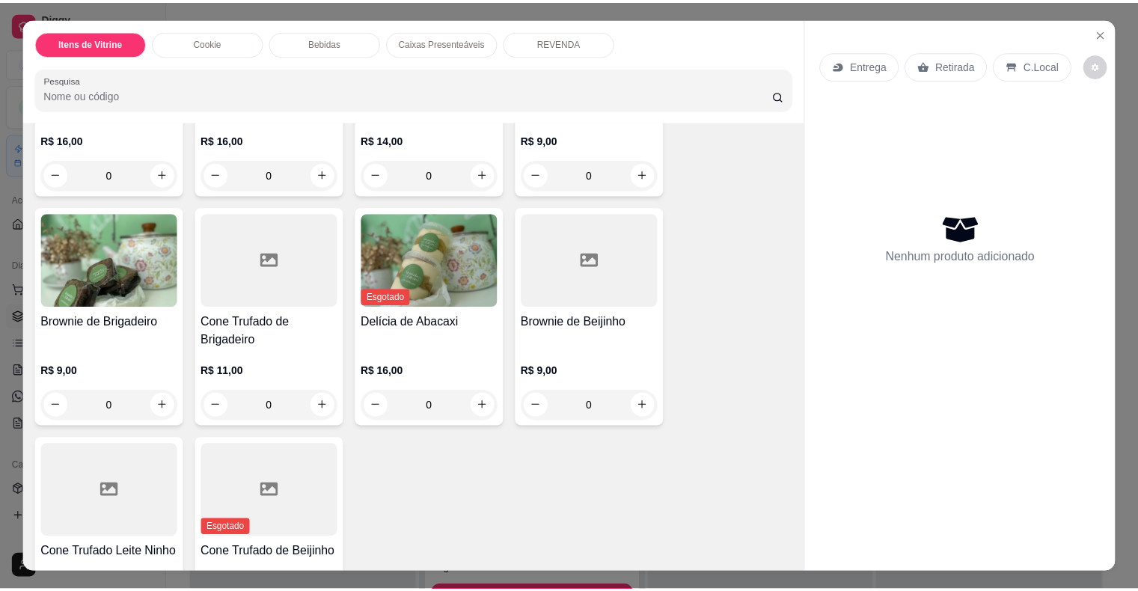
scroll to position [299, 0]
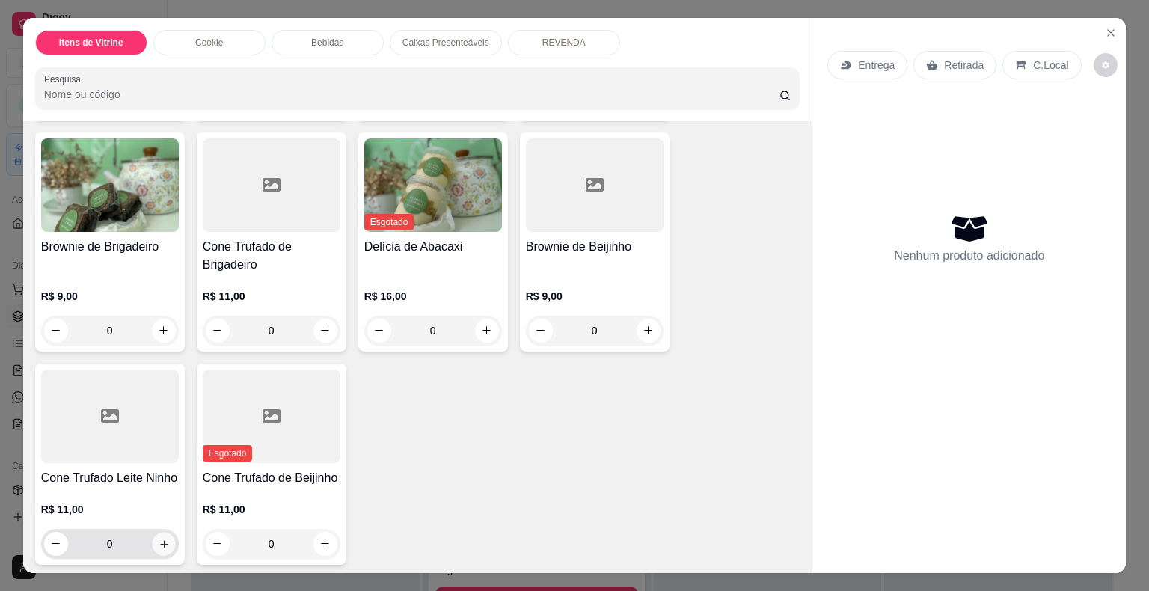
click at [162, 544] on button "increase-product-quantity" at bounding box center [163, 543] width 23 height 23
type input "1"
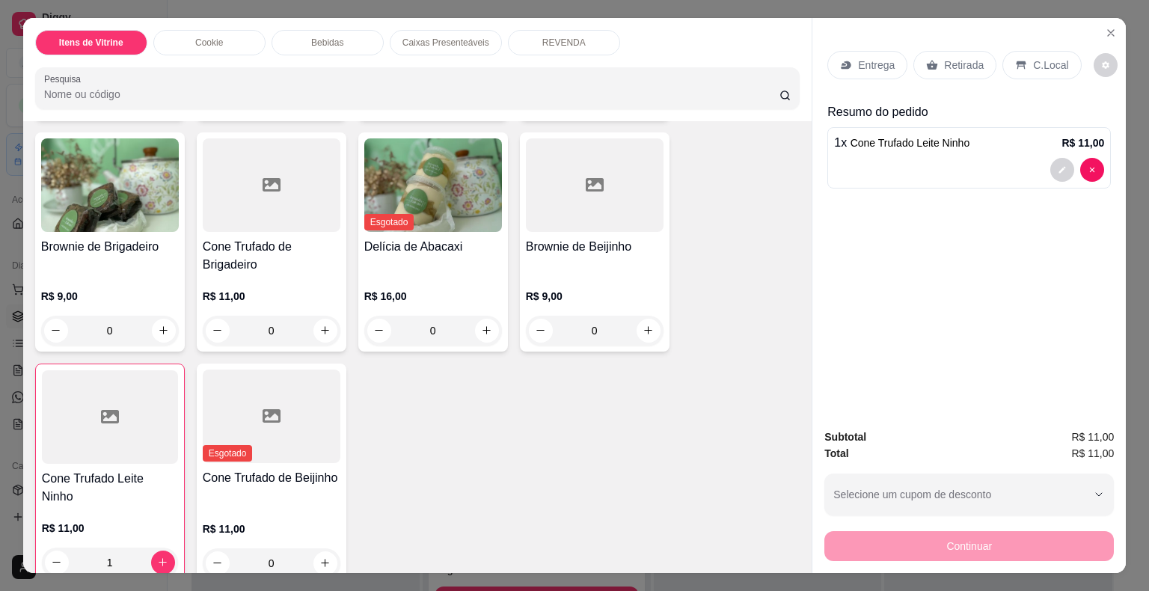
click at [944, 62] on p "Retirada" at bounding box center [964, 65] width 40 height 15
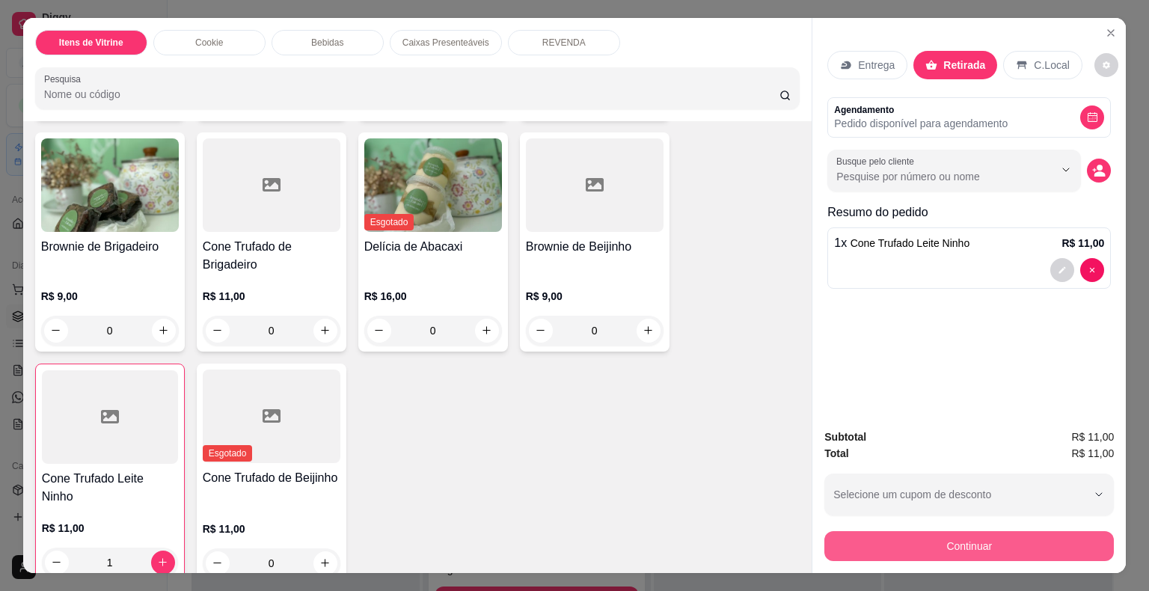
click at [998, 542] on button "Continuar" at bounding box center [970, 546] width 290 height 30
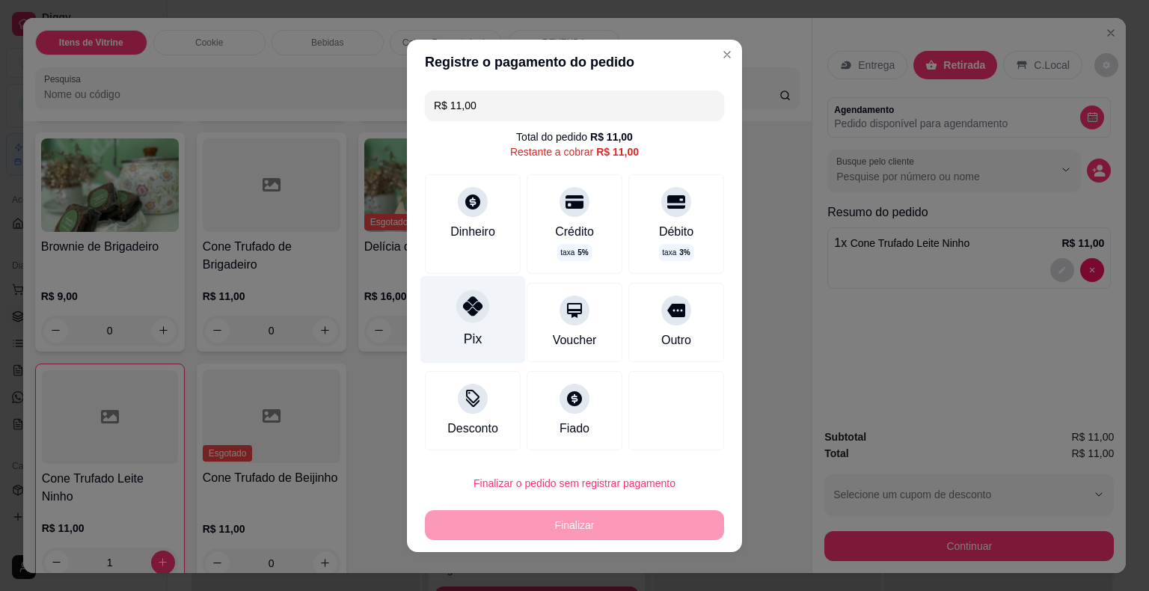
click at [486, 337] on div "Pix" at bounding box center [472, 319] width 105 height 88
type input "R$ 0,00"
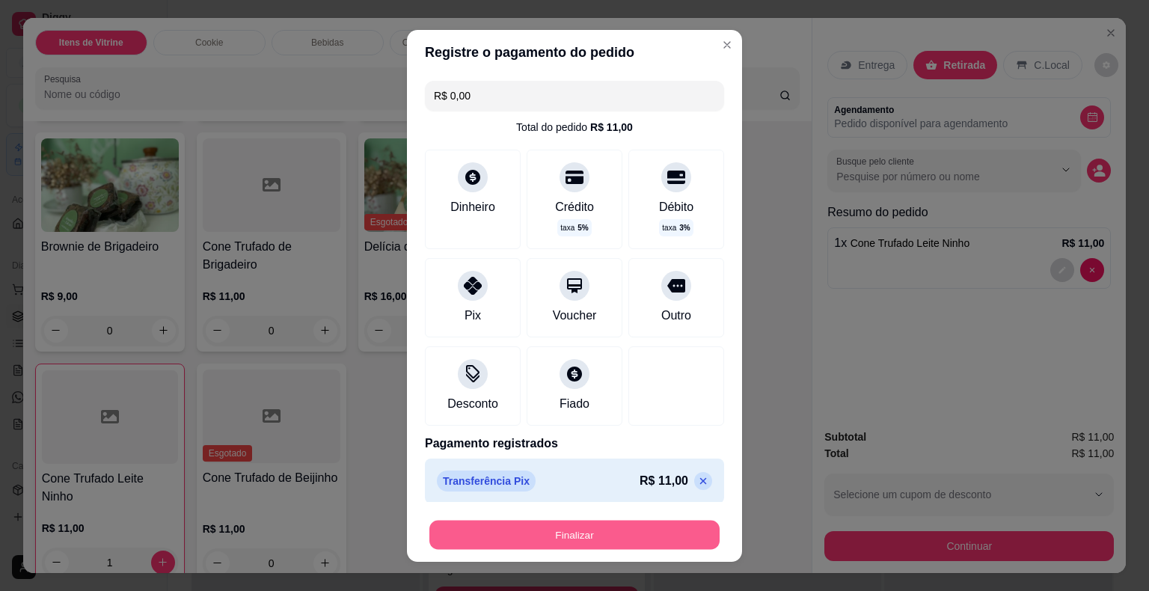
click at [611, 536] on button "Finalizar" at bounding box center [574, 534] width 290 height 29
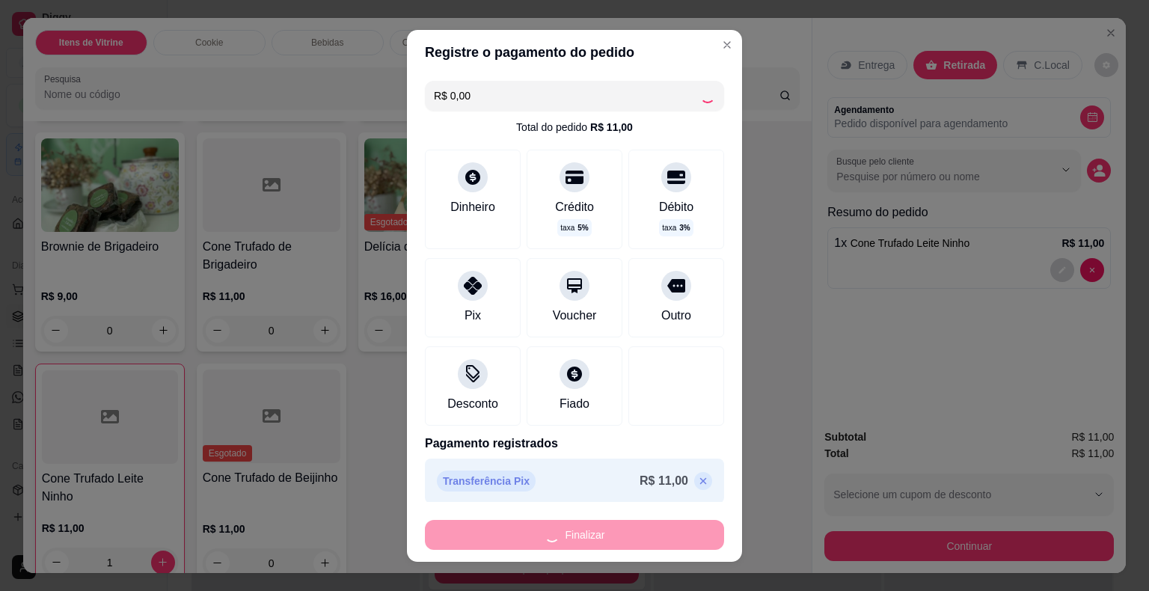
type input "0"
type input "-R$ 11,00"
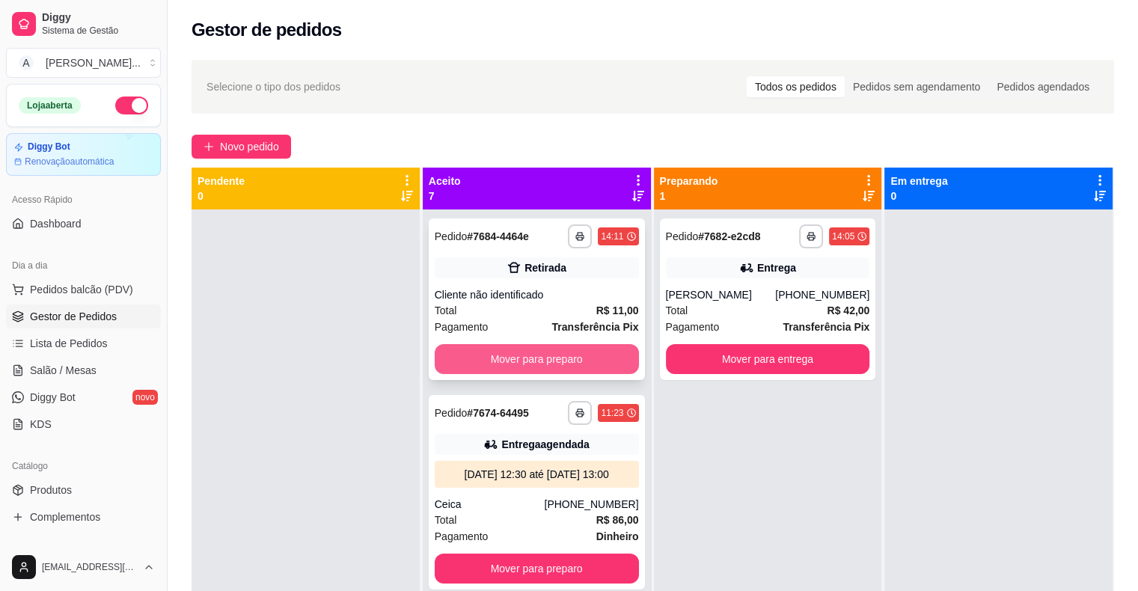
click at [614, 365] on button "Mover para preparo" at bounding box center [537, 359] width 204 height 30
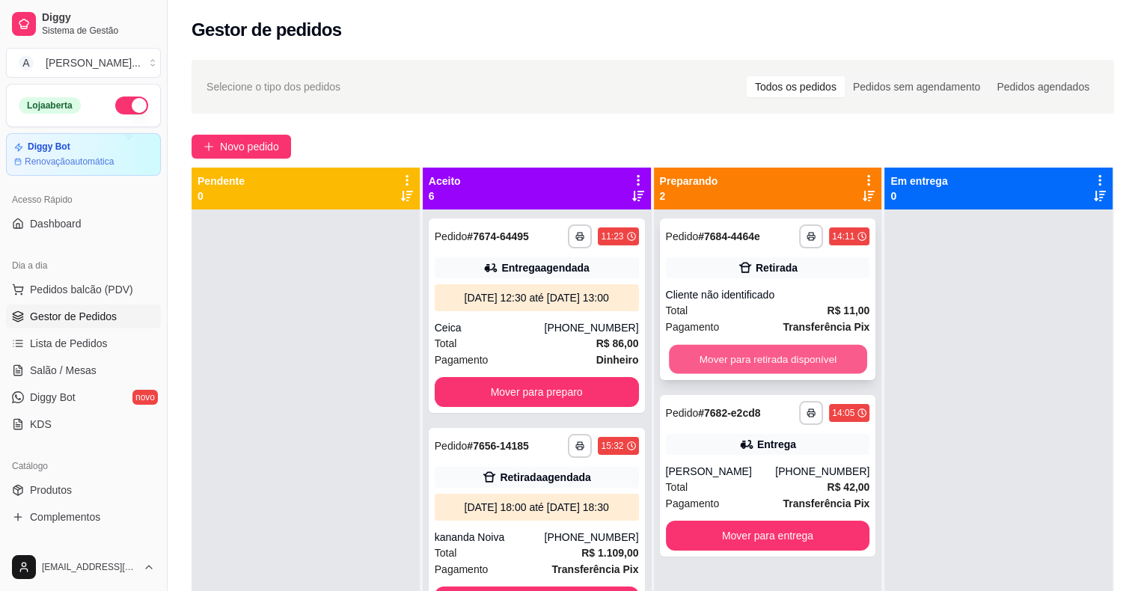
click at [823, 361] on button "Mover para retirada disponível" at bounding box center [768, 359] width 198 height 29
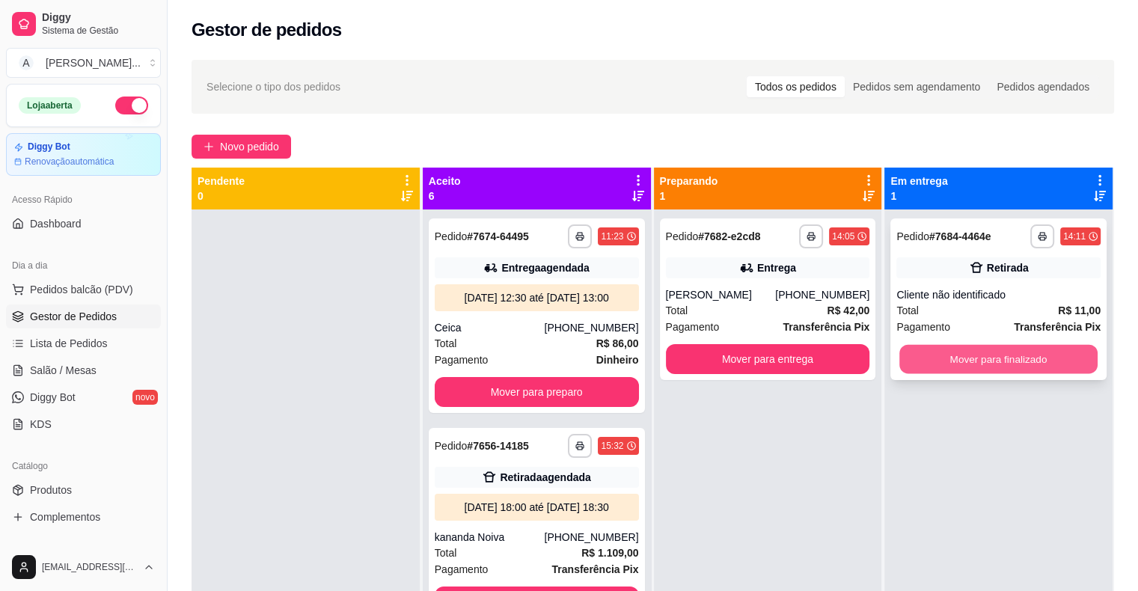
click at [1012, 355] on button "Mover para finalizado" at bounding box center [998, 359] width 198 height 29
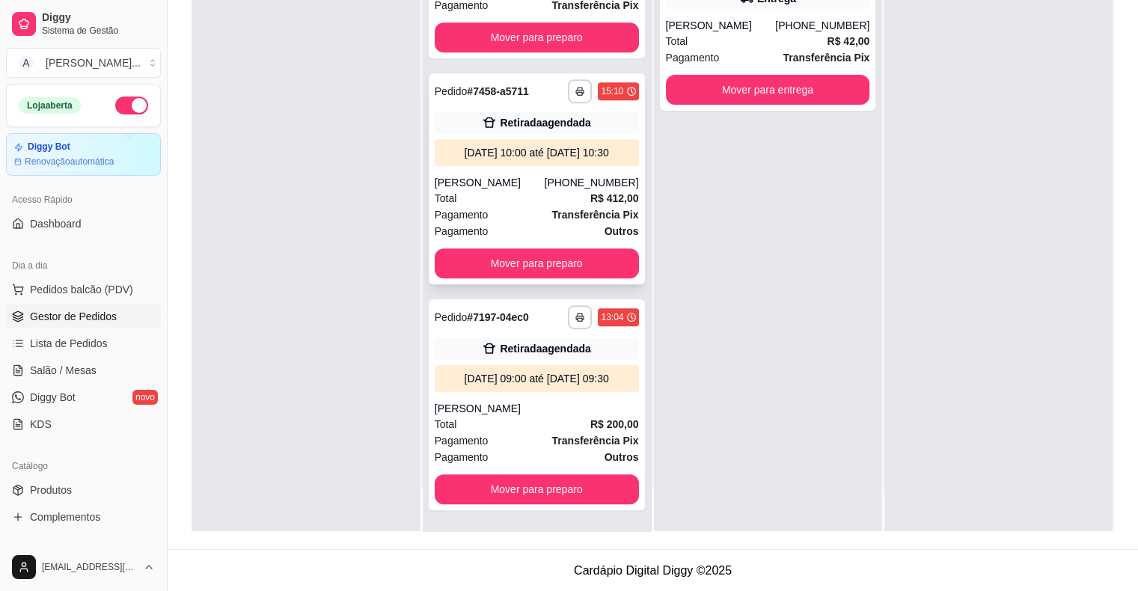
scroll to position [803, 0]
click at [362, 318] on div at bounding box center [306, 235] width 228 height 591
